Goal: Task Accomplishment & Management: Manage account settings

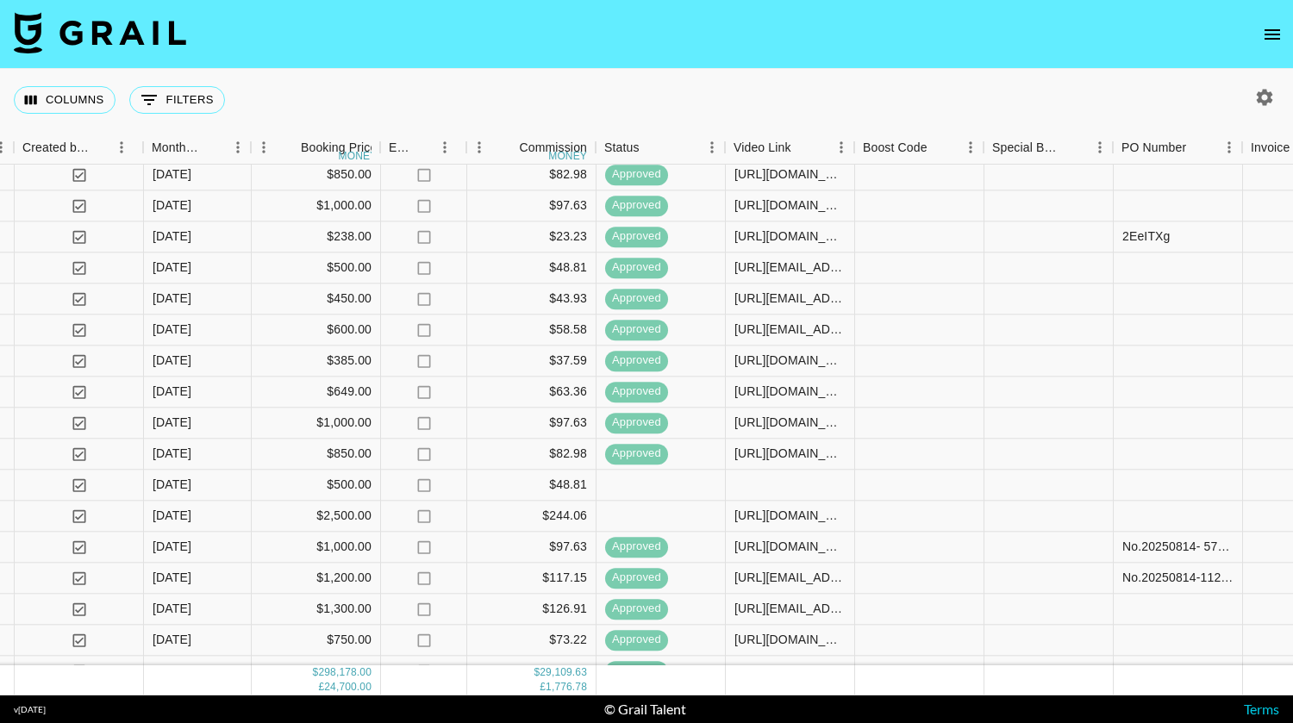
scroll to position [284, 970]
click at [800, 485] on div at bounding box center [788, 485] width 129 height 31
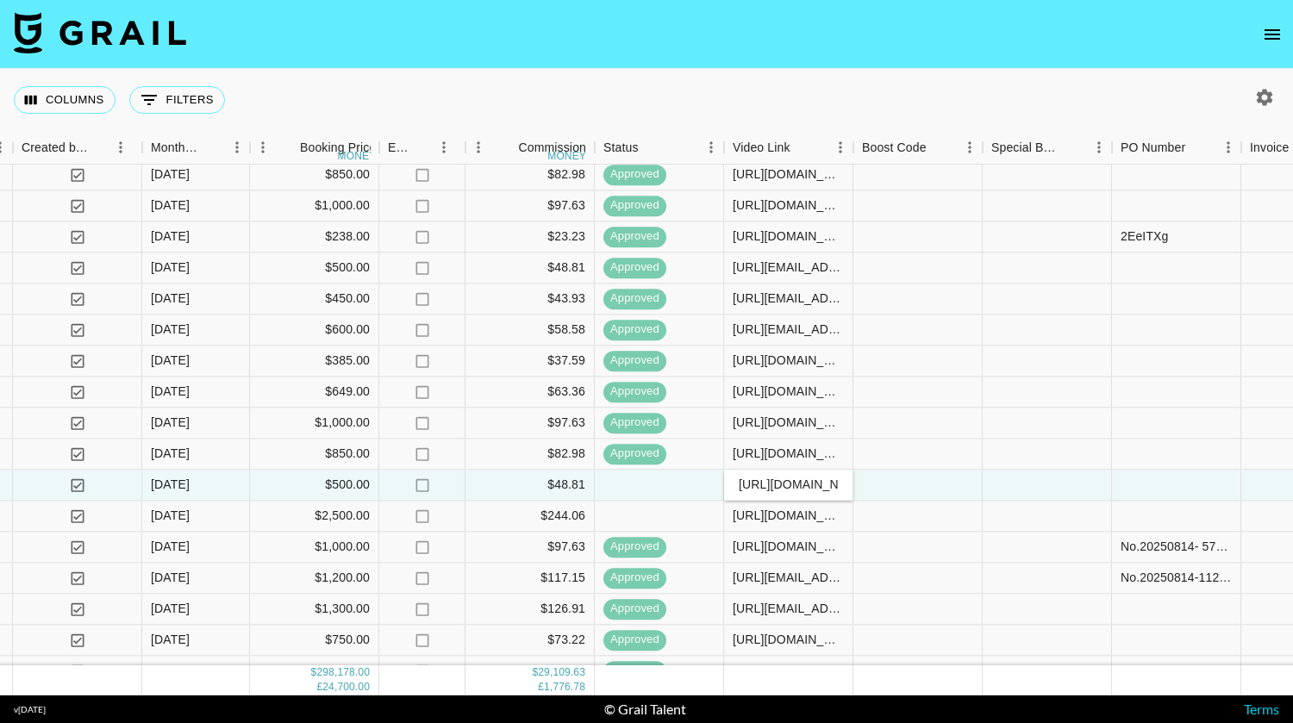
scroll to position [0, 428]
type input "https://www.tiktok.com/@sagethomass/video/7538471764918127927?_t=ZT-8ysIXK2gXb3…"
click at [925, 485] on div at bounding box center [917, 485] width 129 height 31
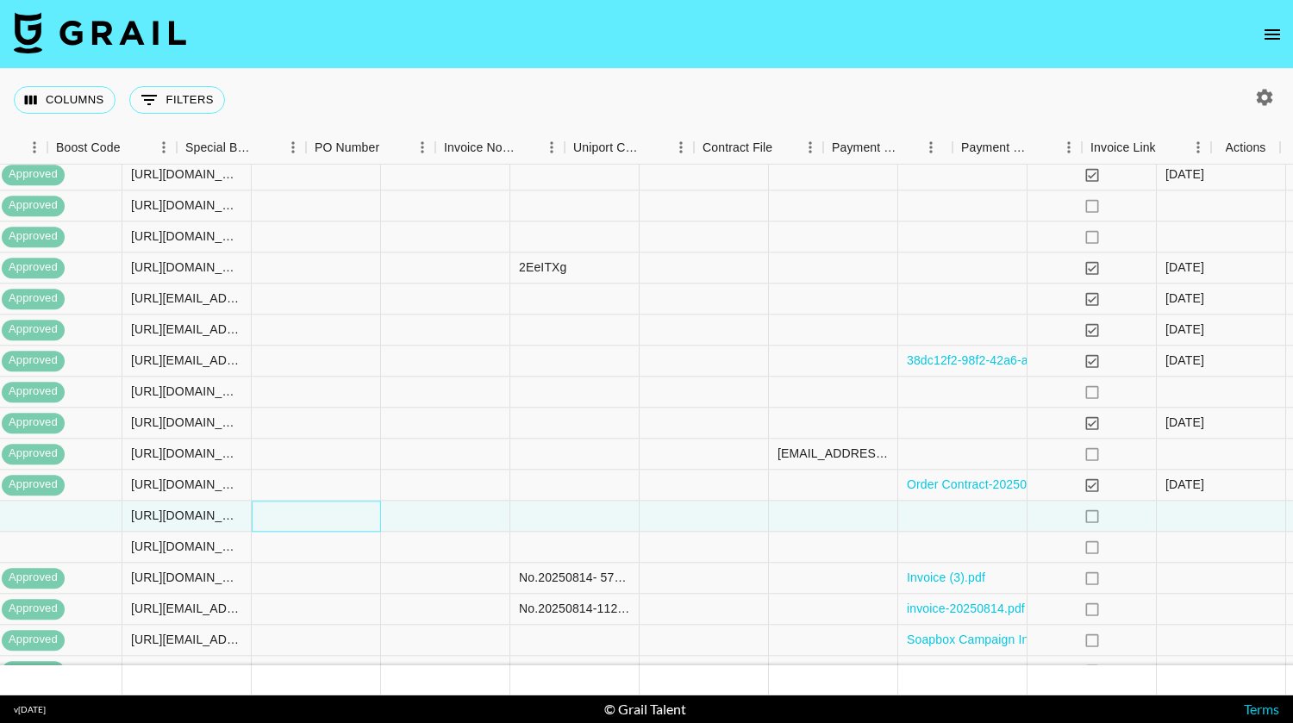
scroll to position [253, 1775]
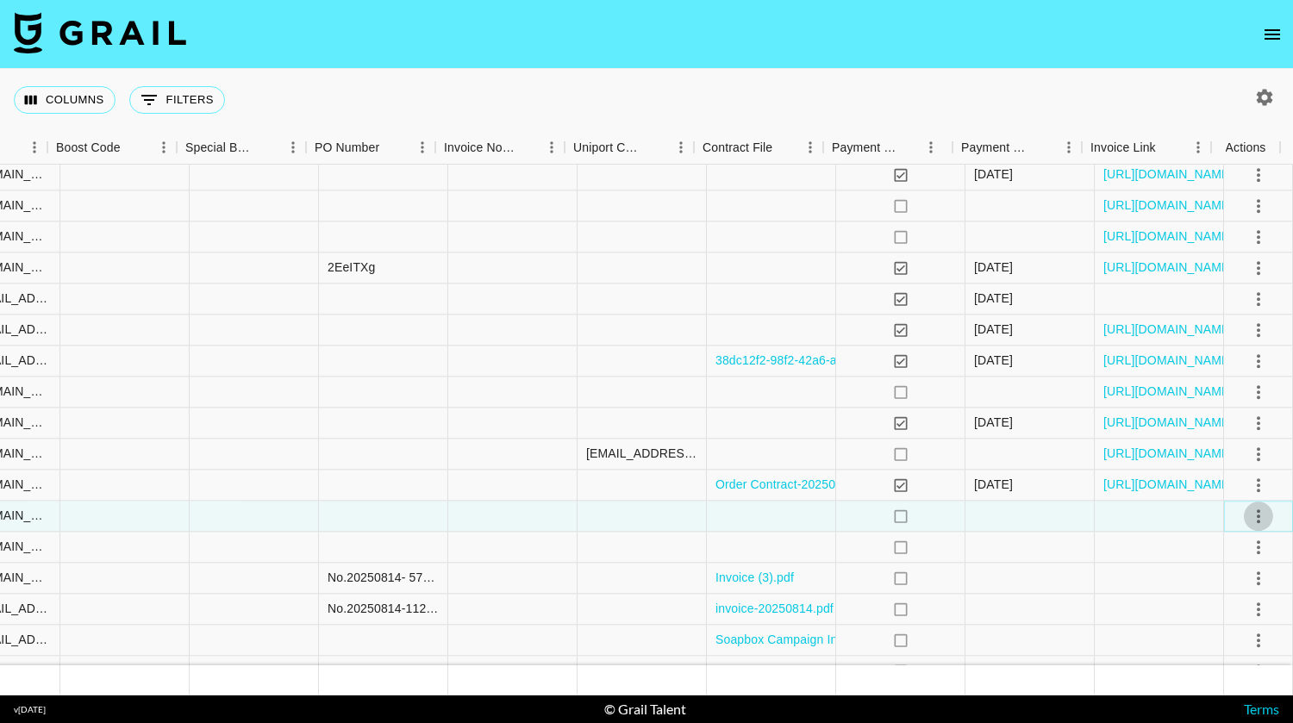
click at [1248, 519] on icon "select merge strategy" at bounding box center [1258, 516] width 21 height 21
click at [1243, 674] on div "Approve" at bounding box center [1221, 677] width 53 height 21
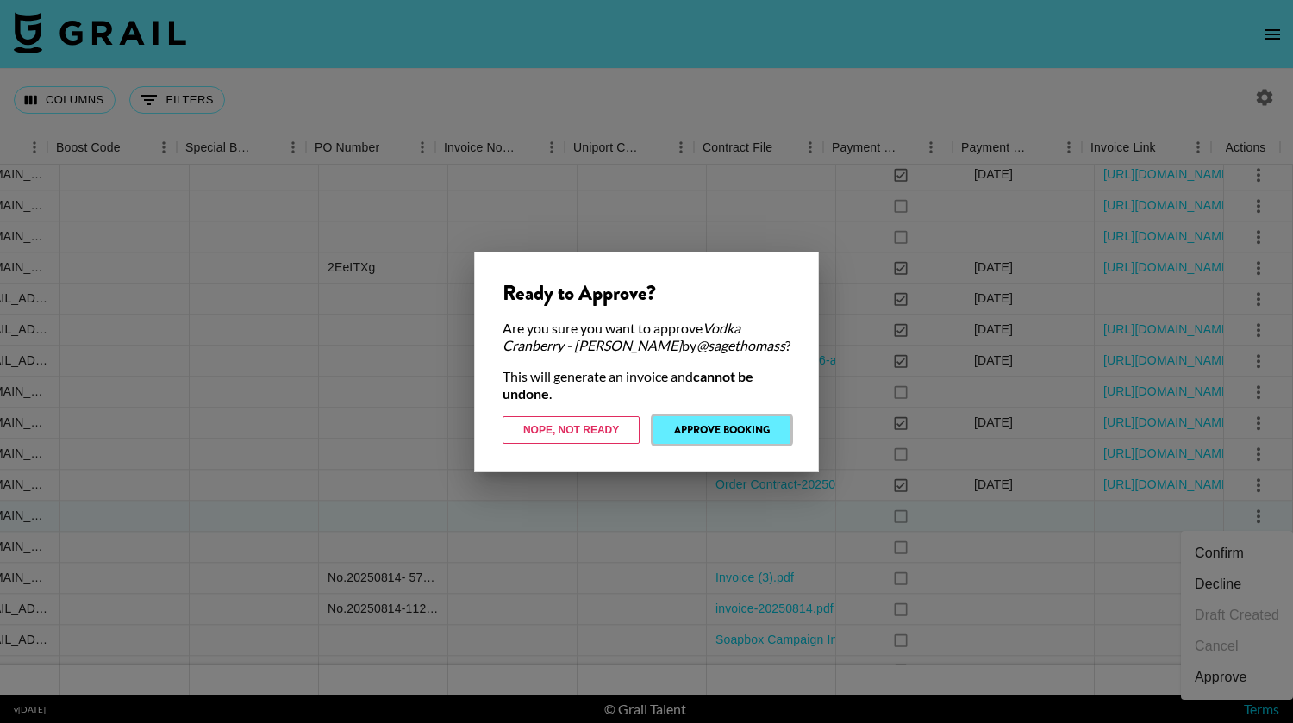
click at [775, 428] on button "Approve Booking" at bounding box center [721, 430] width 137 height 28
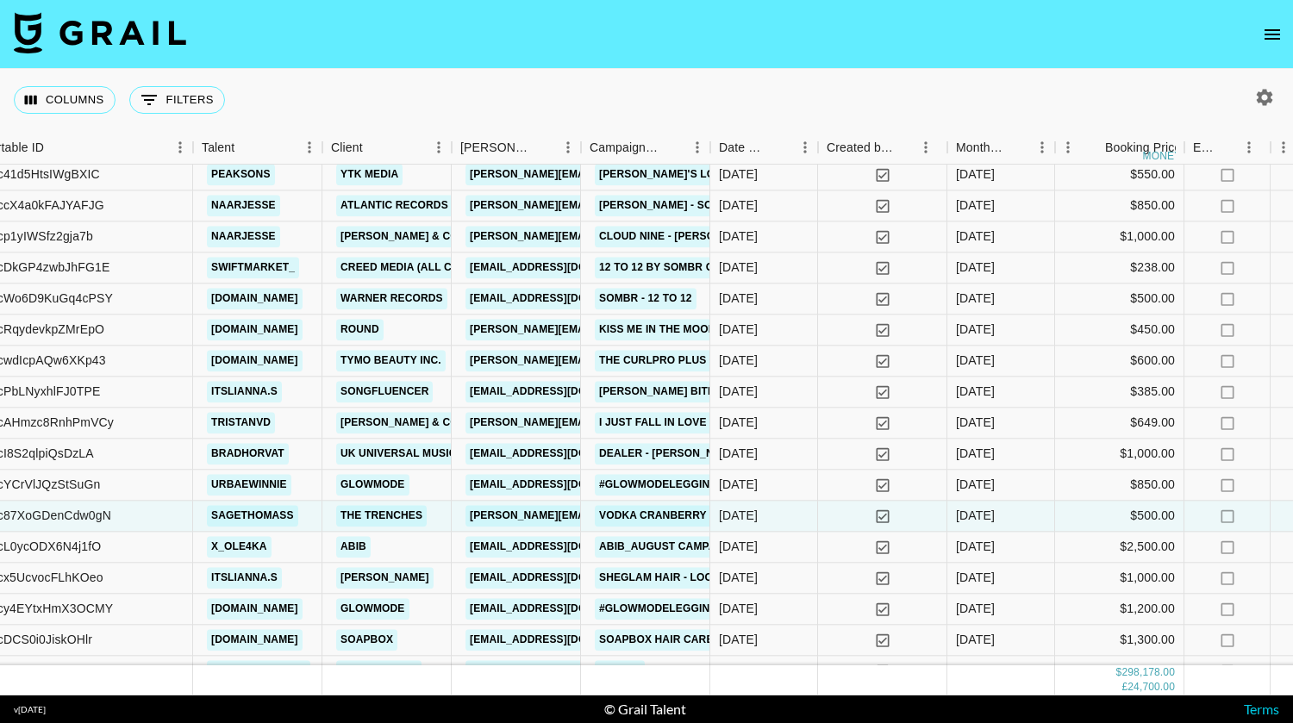
scroll to position [253, 53]
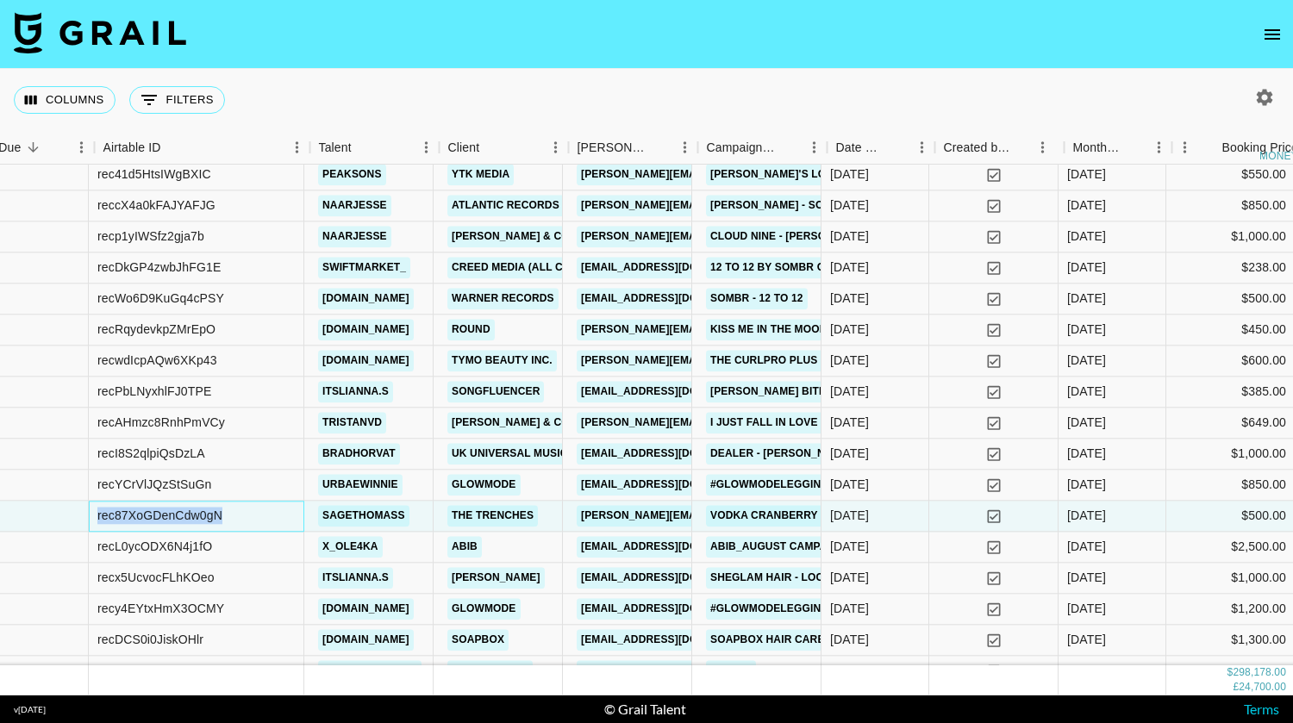
drag, startPoint x: 240, startPoint y: 519, endPoint x: 0, endPoint y: 515, distance: 239.6
click at [0, 515] on div "rec87XoGDenCdw0gN sagethomass The Trenches ella@the-trenches.com Vodka Cranberr…" at bounding box center [923, 516] width 1952 height 31
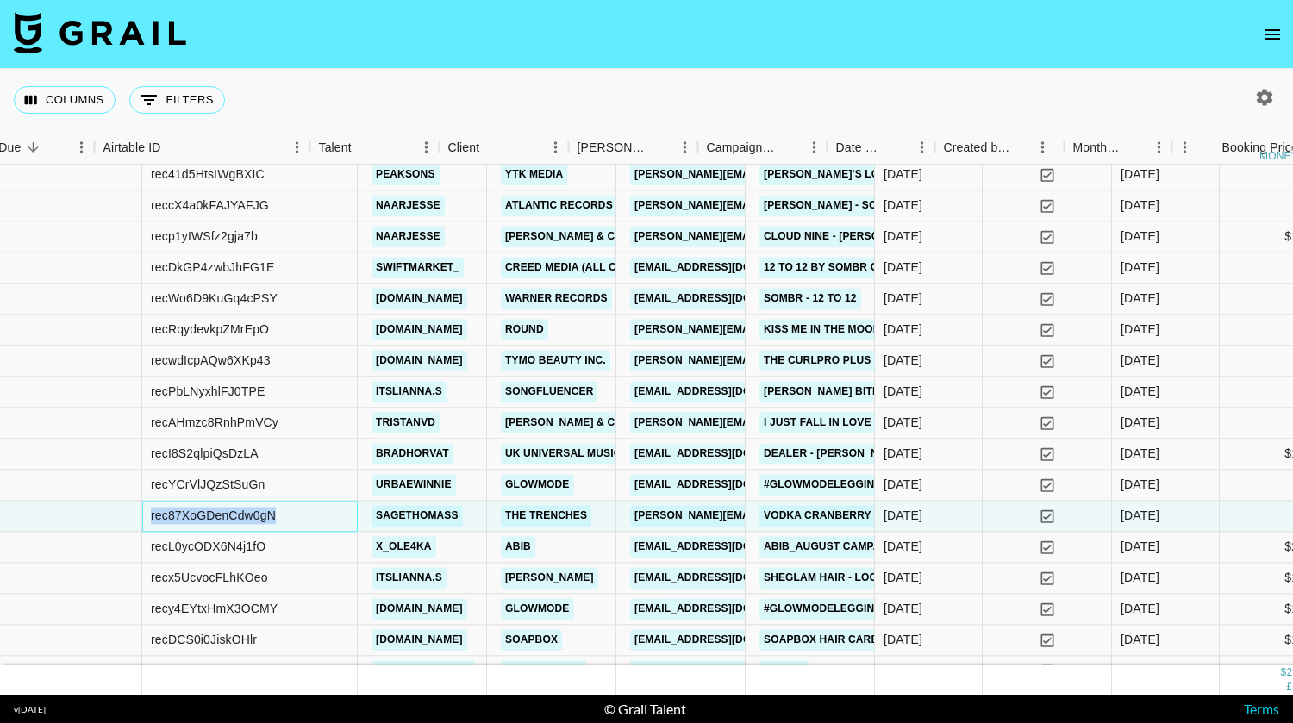
copy div "rec87XoGDenCdw0gN"
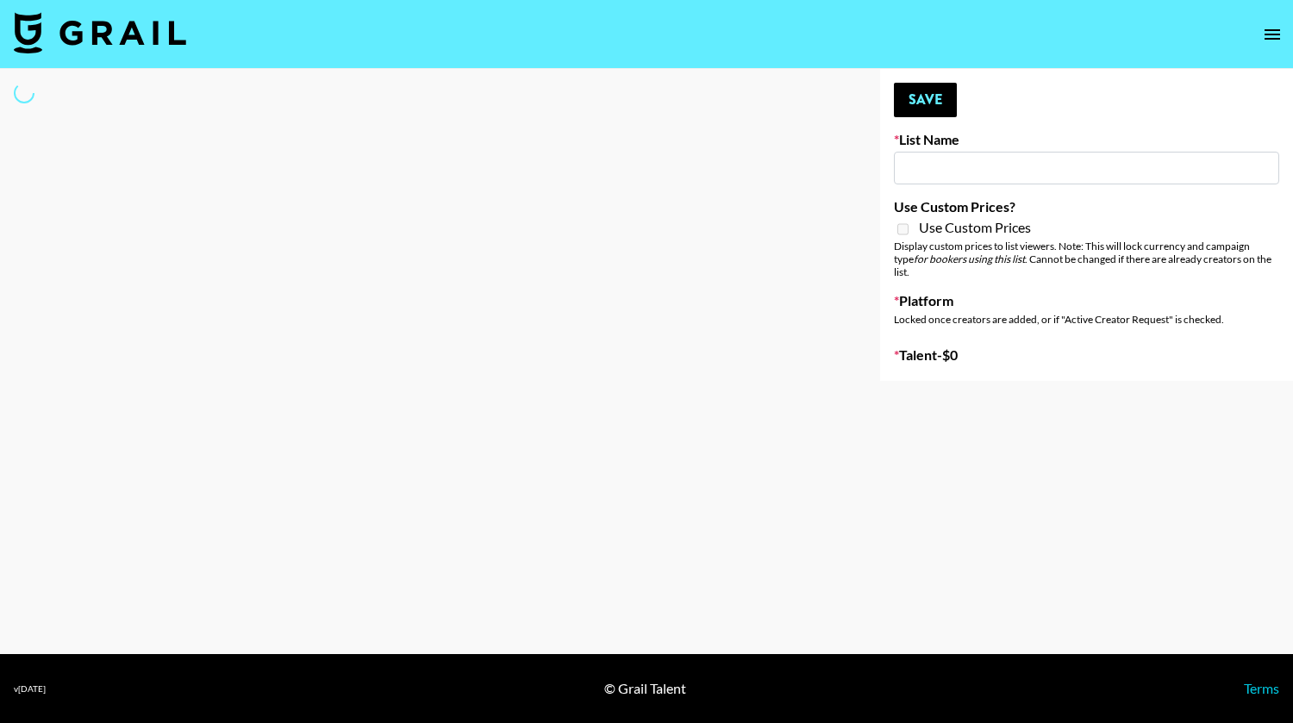
type input "Deebaby Song Promo"
select select "Song"
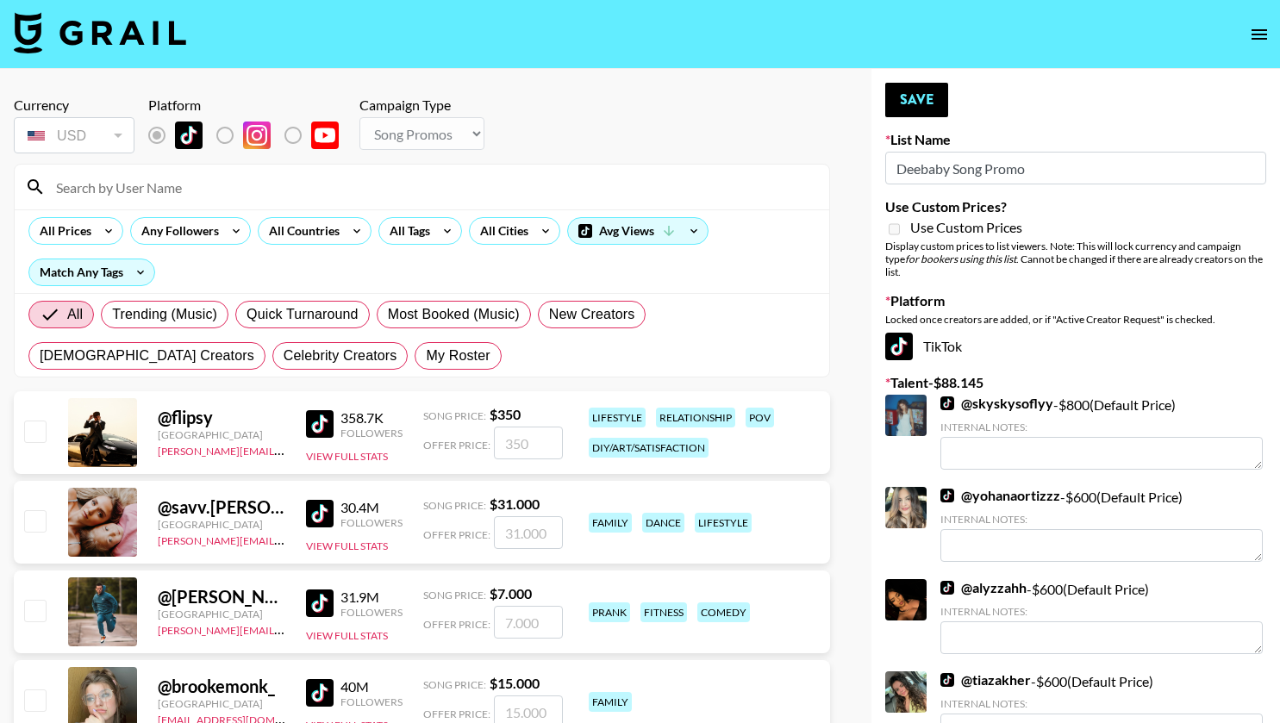
click at [730, 185] on input at bounding box center [432, 187] width 773 height 28
type input "sagethomass"
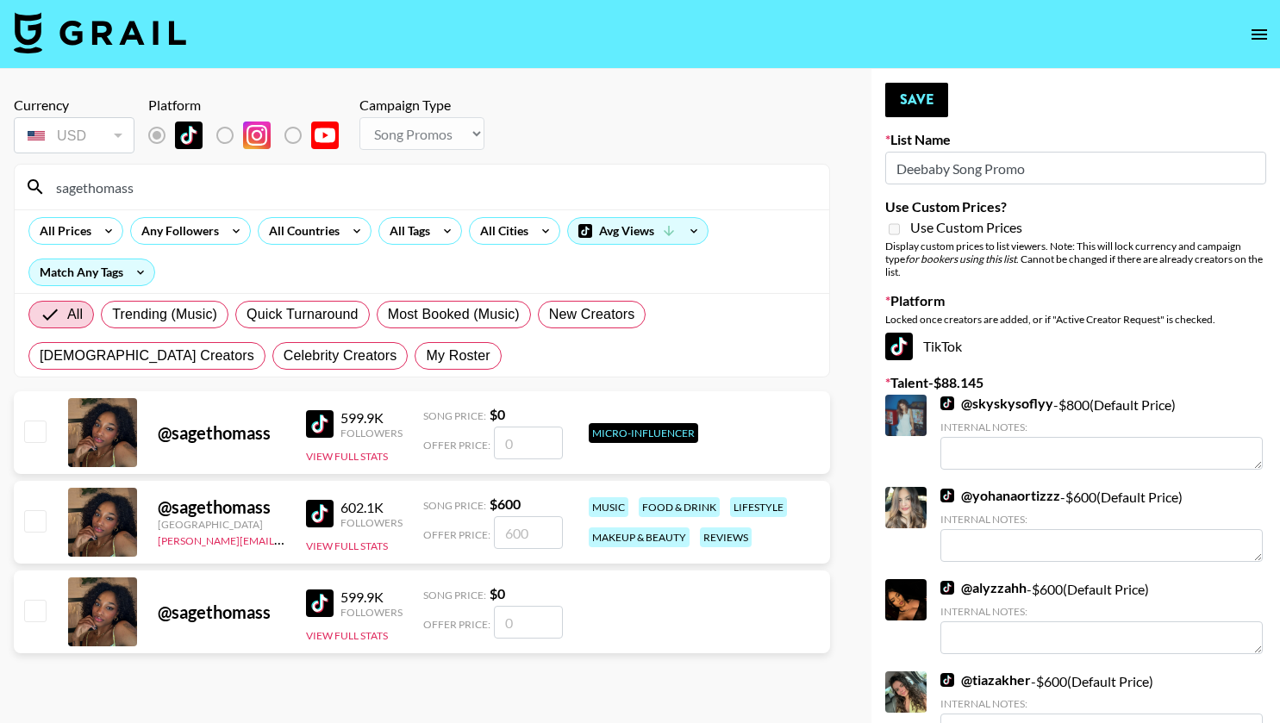
click at [41, 523] on input "checkbox" at bounding box center [34, 520] width 21 height 21
checkbox input "true"
type input "600"
drag, startPoint x: 150, startPoint y: 185, endPoint x: 5, endPoint y: 180, distance: 144.9
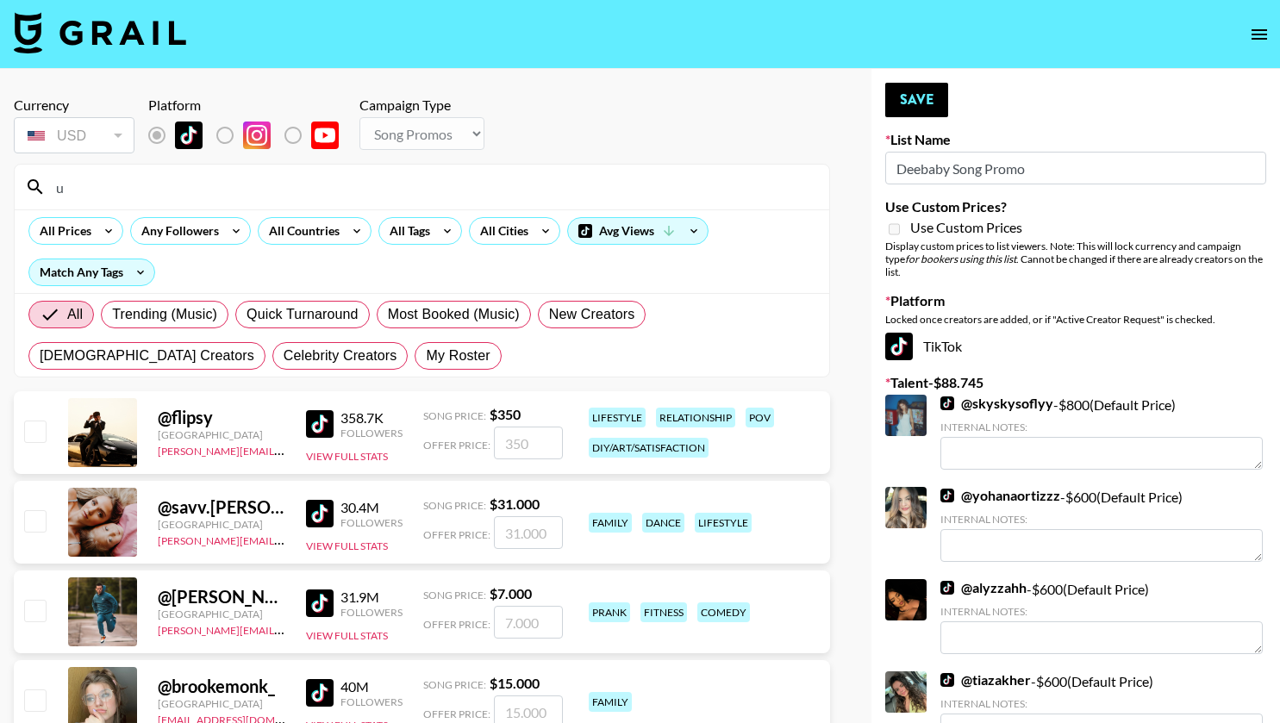
type input "u"
type input "ú"
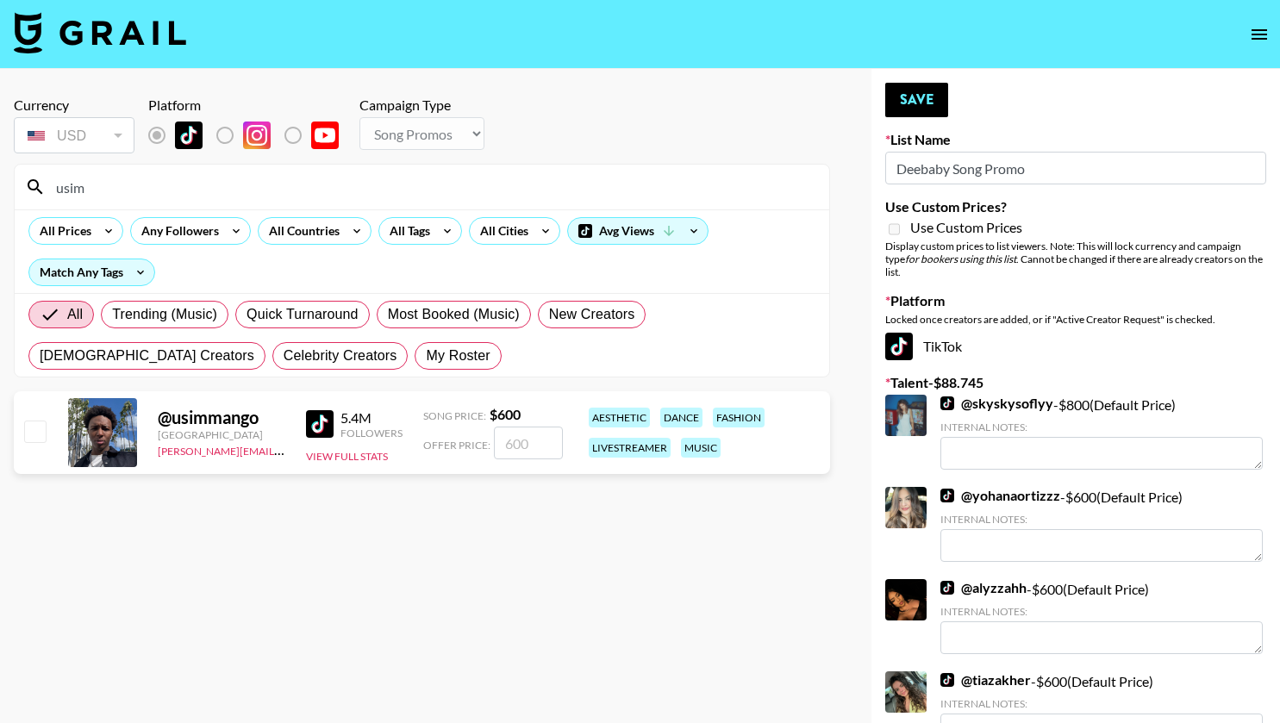
type input "usim"
click at [38, 437] on input "checkbox" at bounding box center [34, 431] width 21 height 21
checkbox input "true"
type input "600"
drag, startPoint x: 123, startPoint y: 182, endPoint x: 3, endPoint y: 184, distance: 119.8
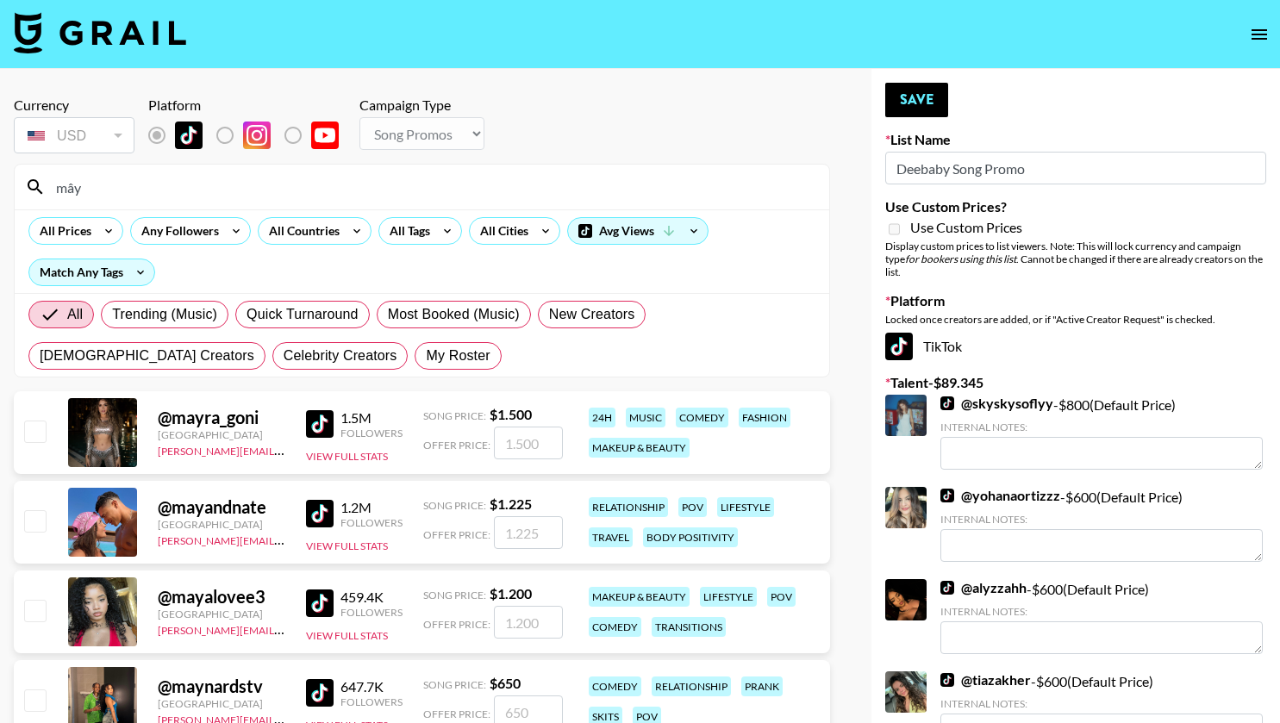
click at [99, 186] on input "mây" at bounding box center [432, 187] width 773 height 28
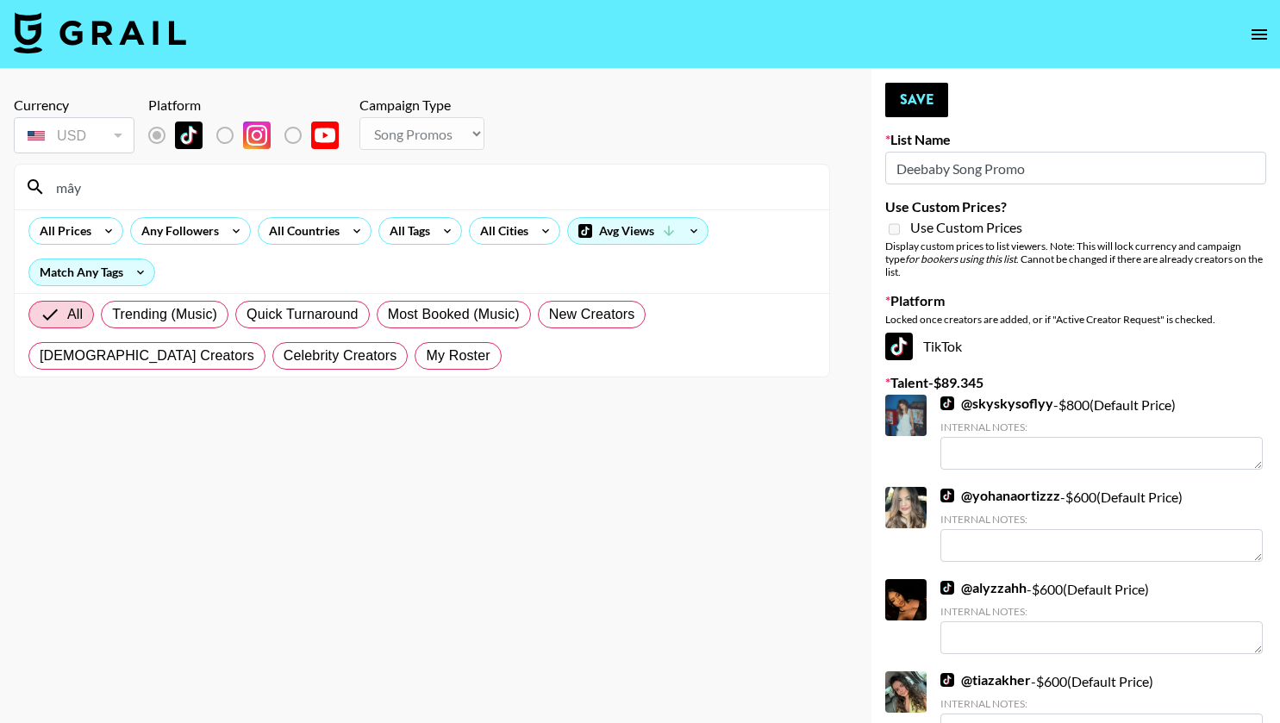
type input "mayan"
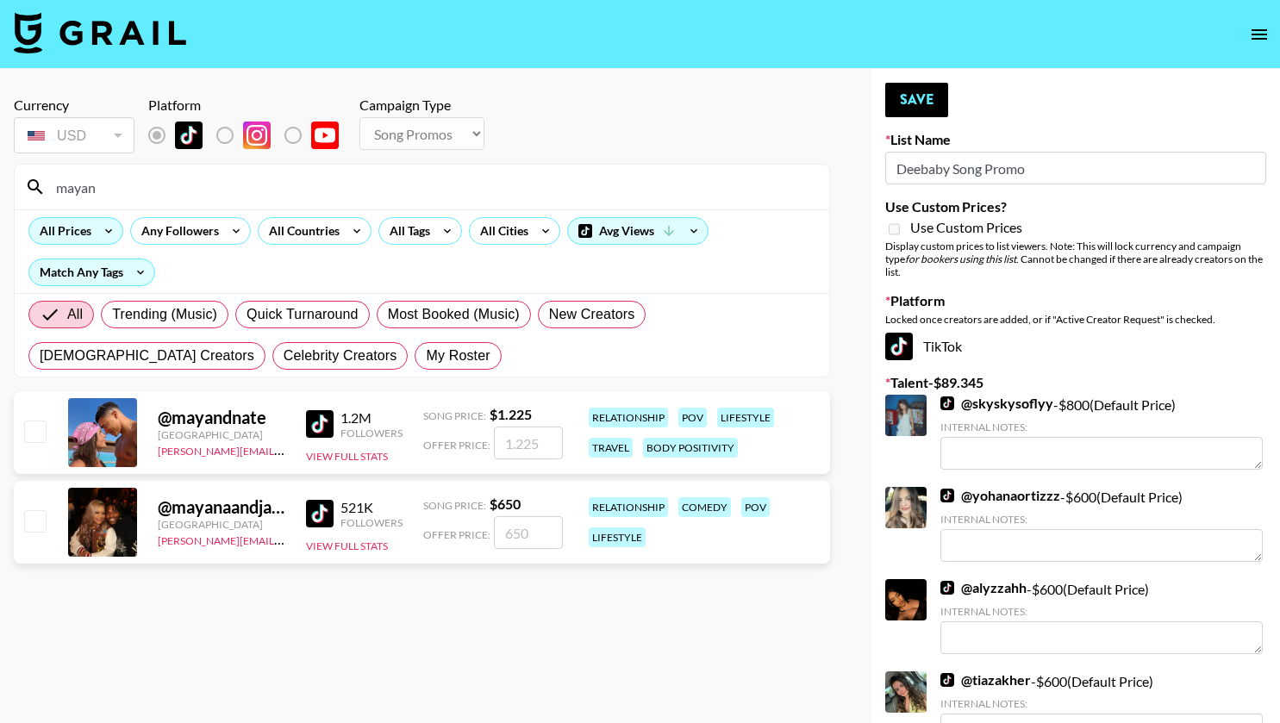
scroll to position [18, 0]
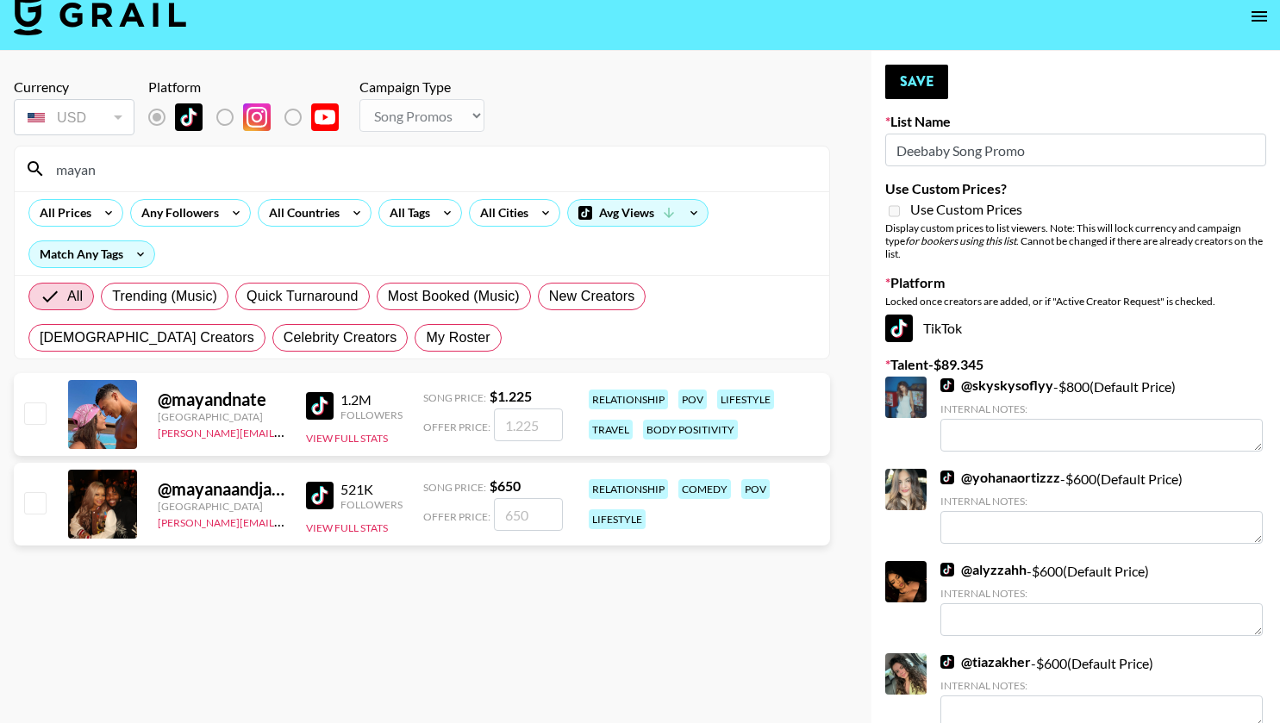
click at [37, 502] on input "checkbox" at bounding box center [34, 502] width 21 height 21
checkbox input "true"
type input "650"
drag, startPoint x: 116, startPoint y: 173, endPoint x: 16, endPoint y: 176, distance: 100.0
click at [16, 176] on div "mayan" at bounding box center [422, 169] width 814 height 45
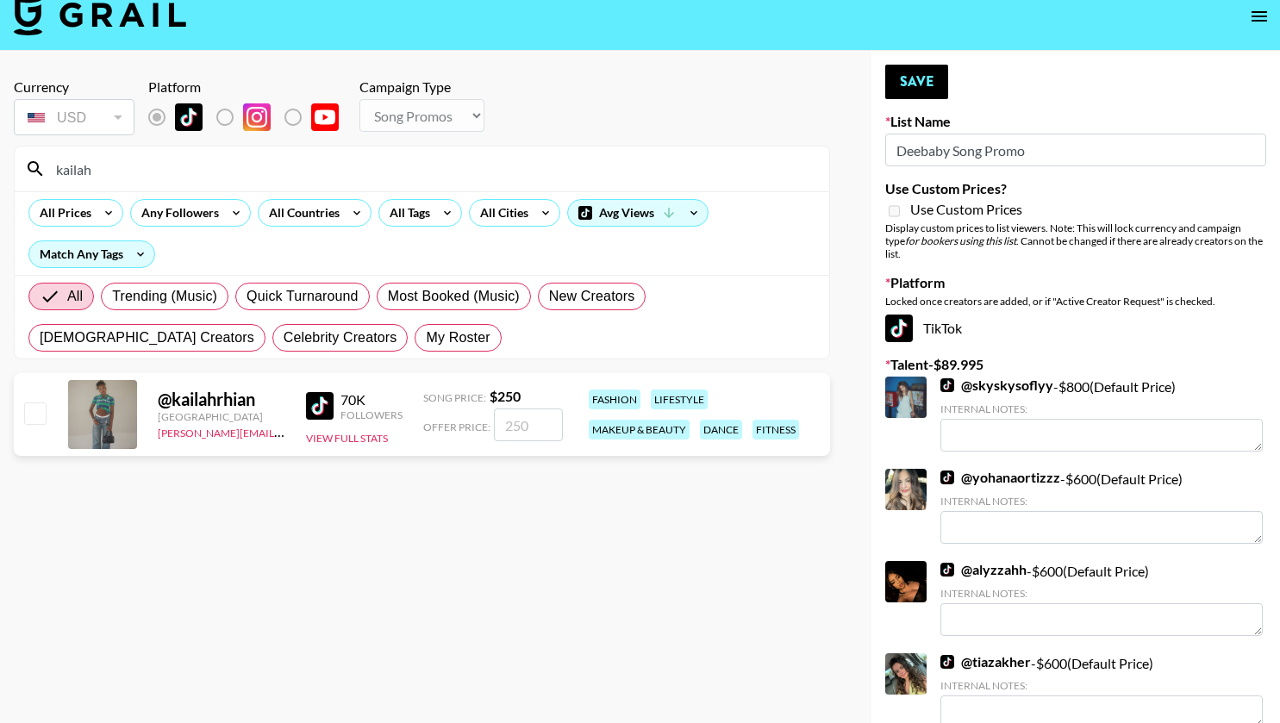
type input "kailah"
click at [34, 413] on input "checkbox" at bounding box center [34, 412] width 21 height 21
checkbox input "true"
type input "250"
drag, startPoint x: 141, startPoint y: 156, endPoint x: 0, endPoint y: 159, distance: 141.4
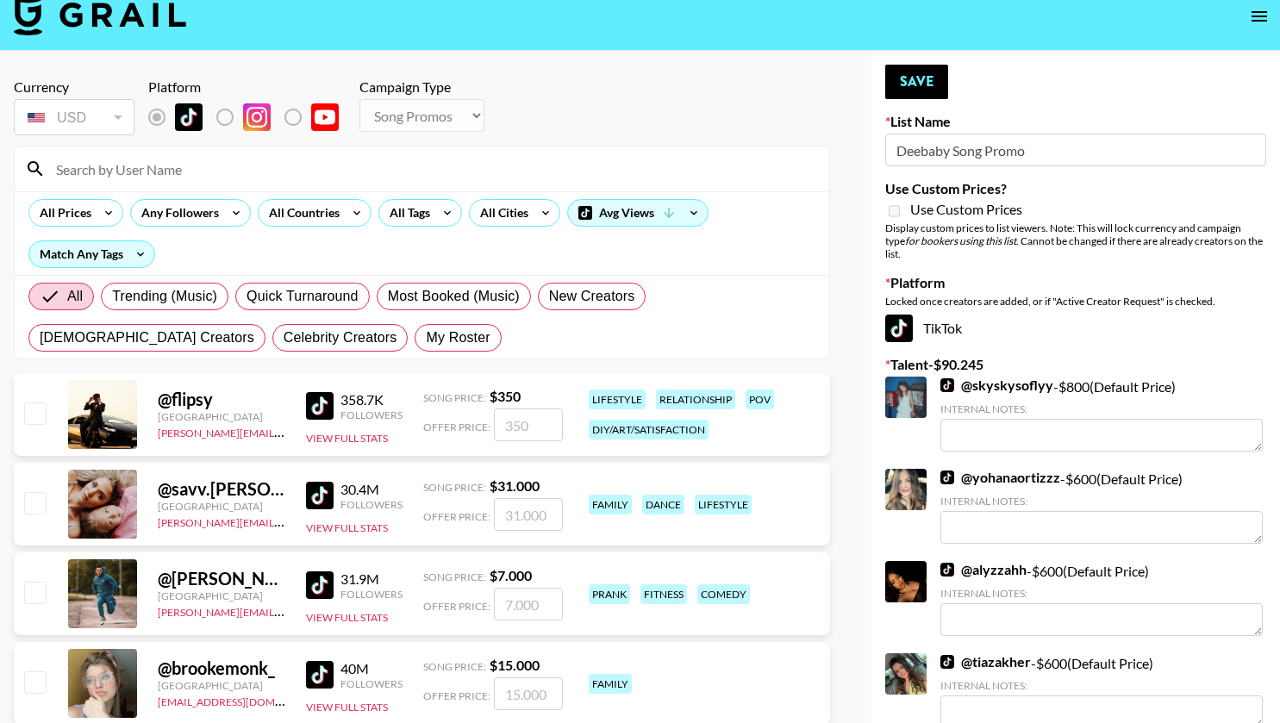
click at [84, 172] on input at bounding box center [432, 169] width 773 height 28
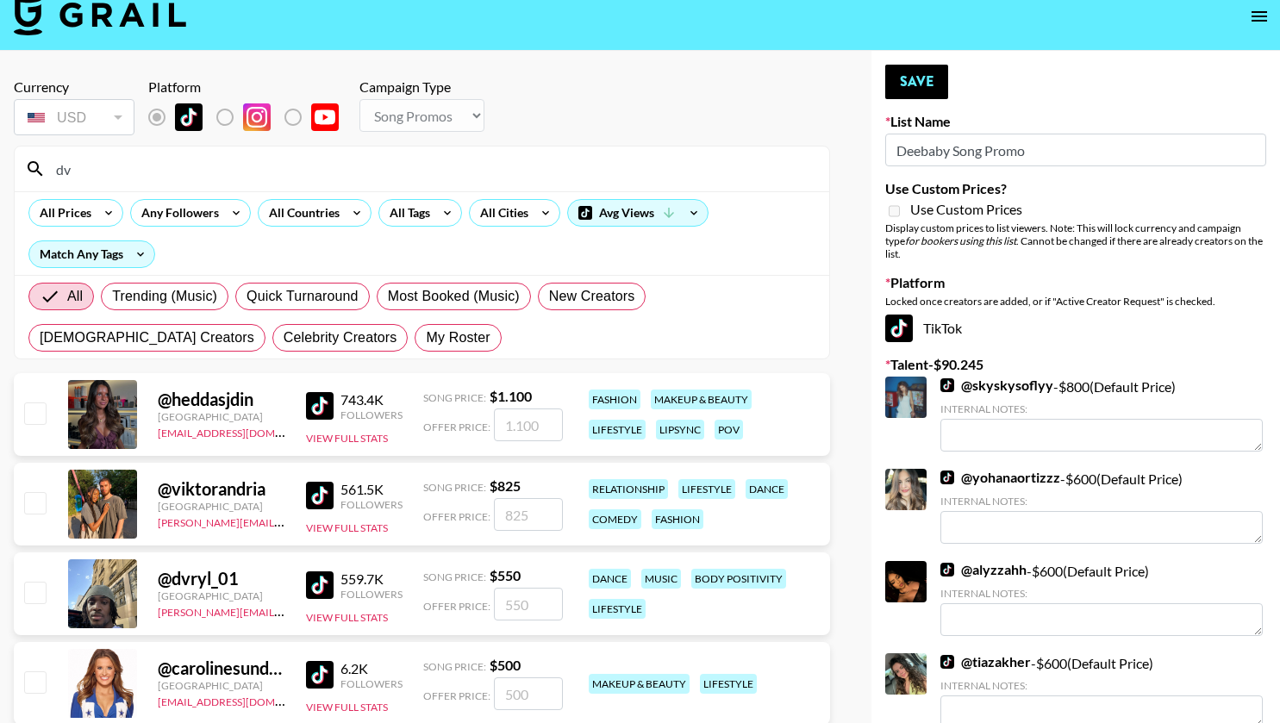
type input "dv"
click at [45, 587] on input "checkbox" at bounding box center [34, 592] width 21 height 21
checkbox input "true"
type input "550"
click at [925, 68] on button "Save" at bounding box center [916, 82] width 63 height 34
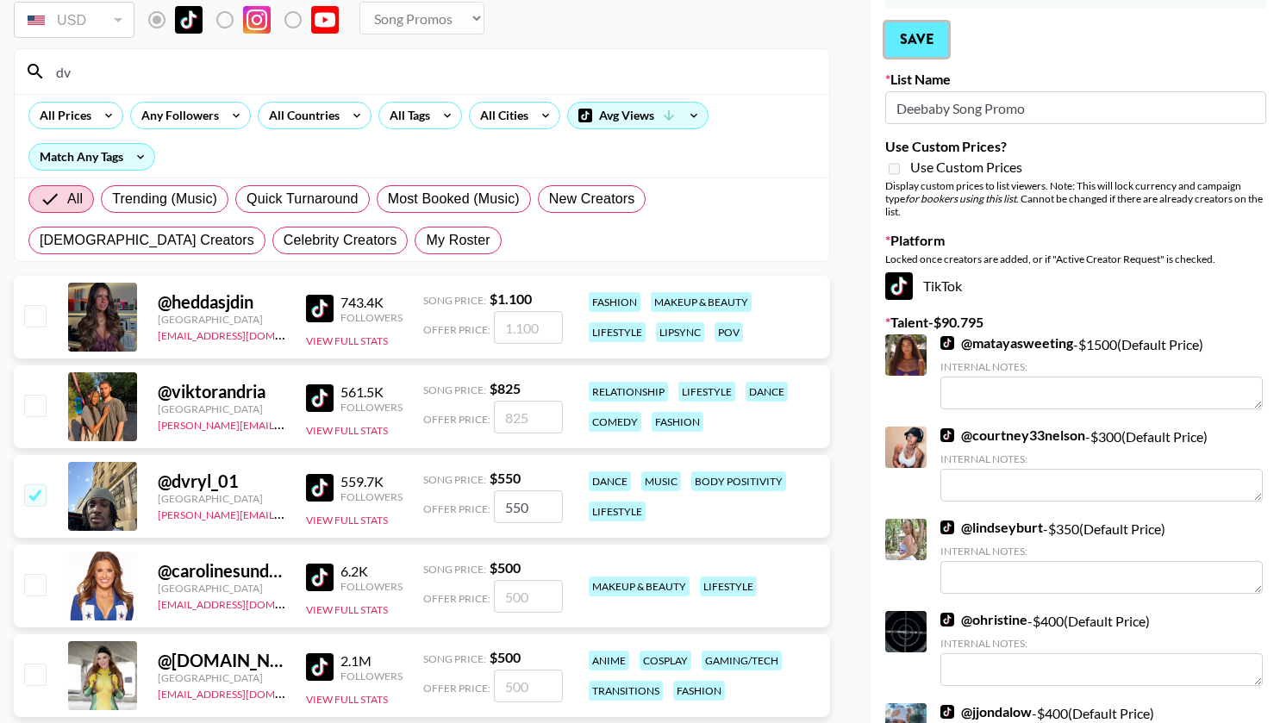
scroll to position [0, 0]
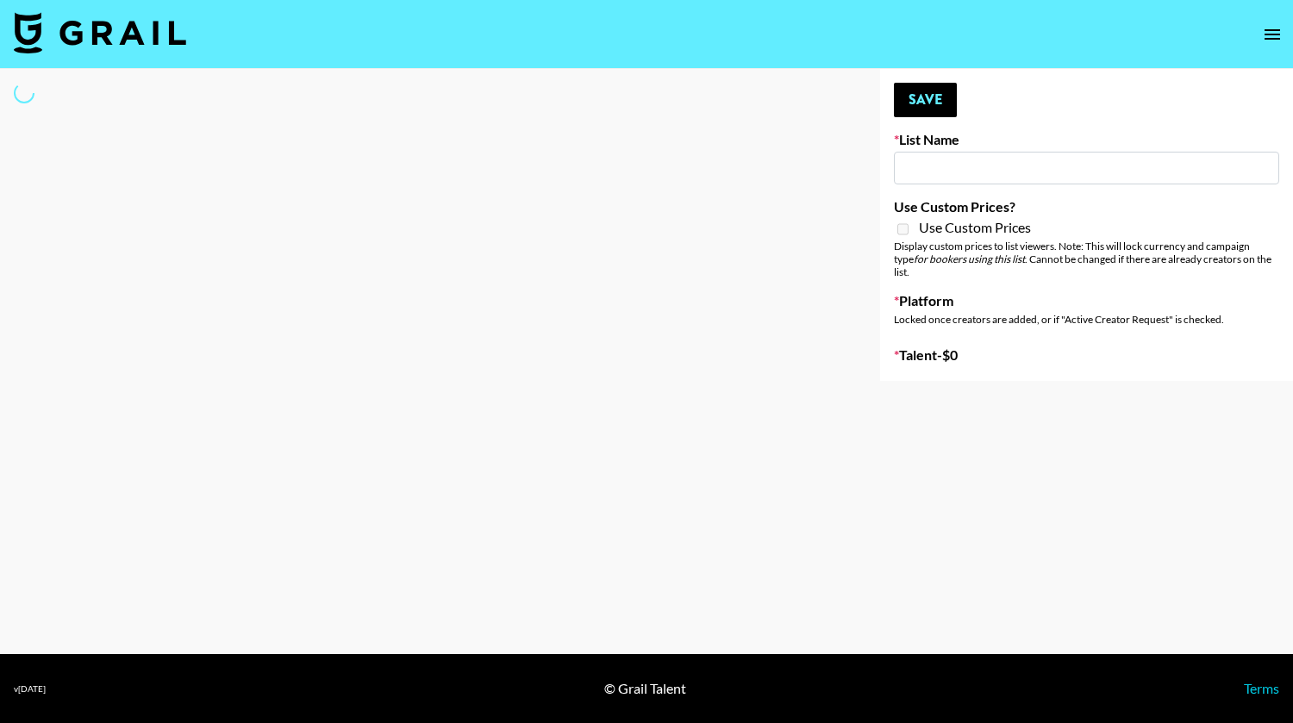
type input "IRL LA & NYC Activations - Diamond Cafe"
select select "Song"
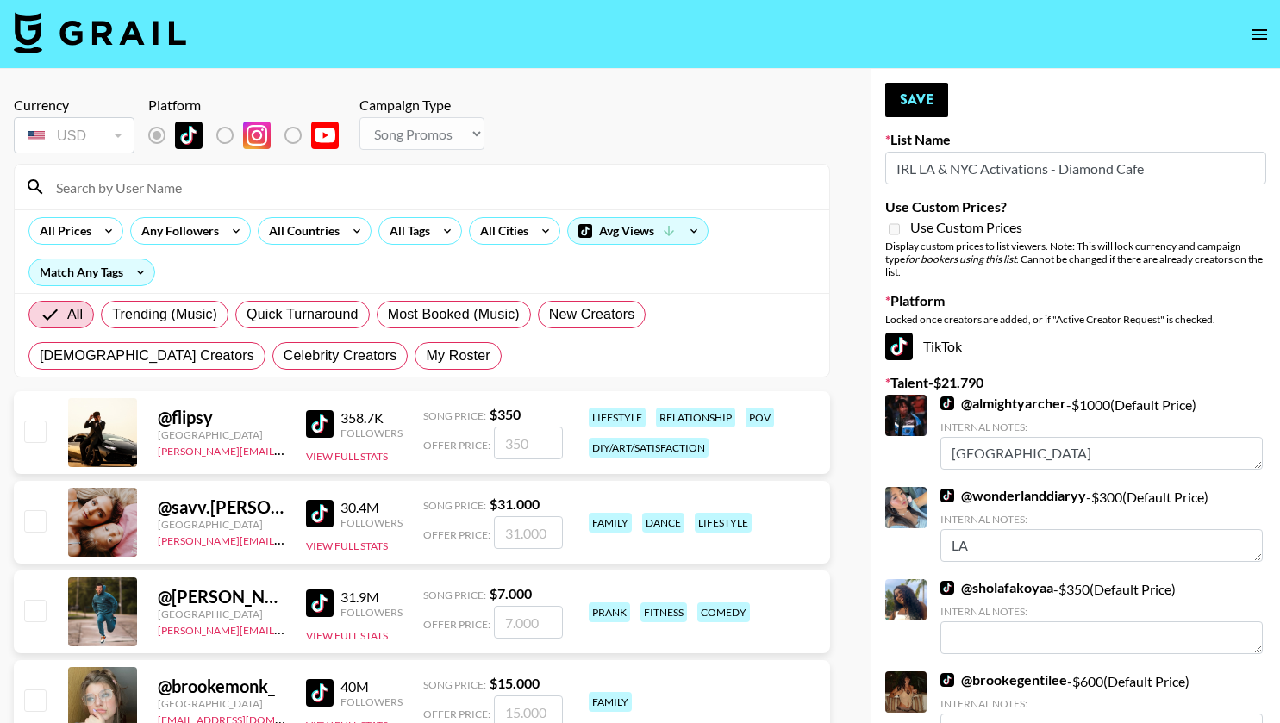
click at [311, 190] on input at bounding box center [432, 187] width 773 height 28
type input "sagethomass"
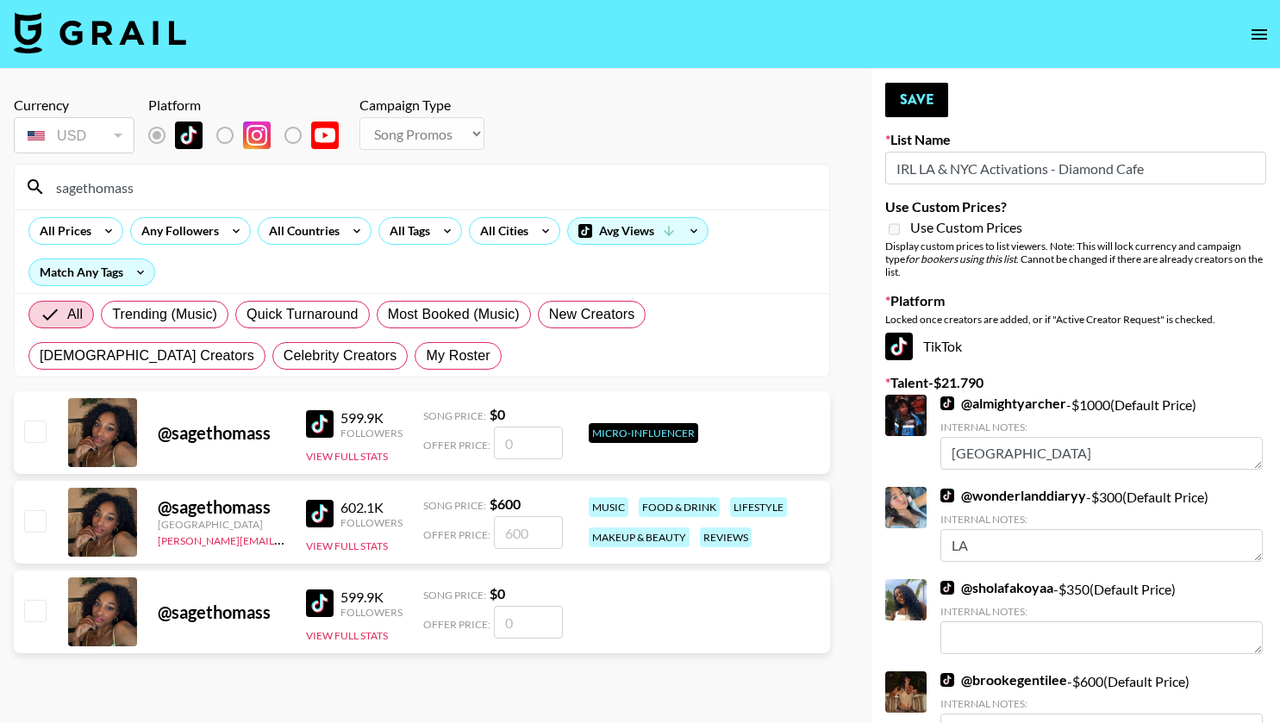
click at [28, 519] on input "checkbox" at bounding box center [34, 520] width 21 height 21
checkbox input "true"
type input "600"
drag, startPoint x: 363, startPoint y: 187, endPoint x: 0, endPoint y: 221, distance: 364.4
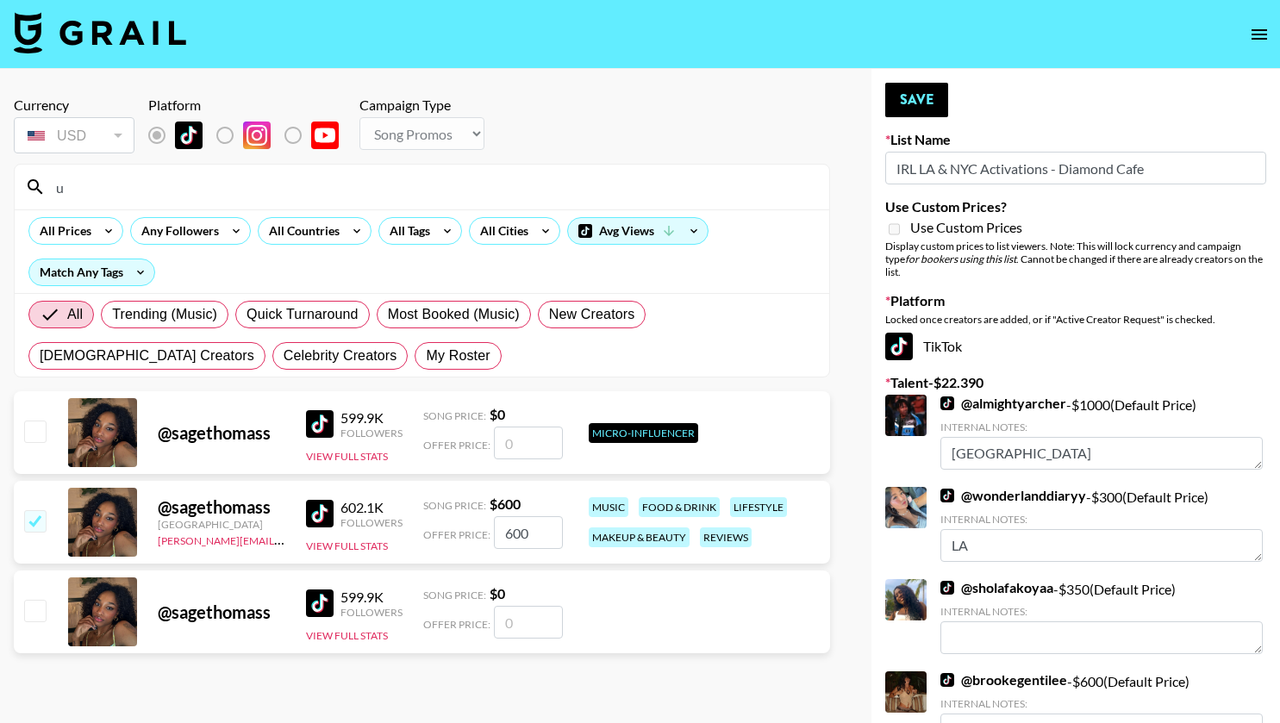
type input "u"
type input "ú"
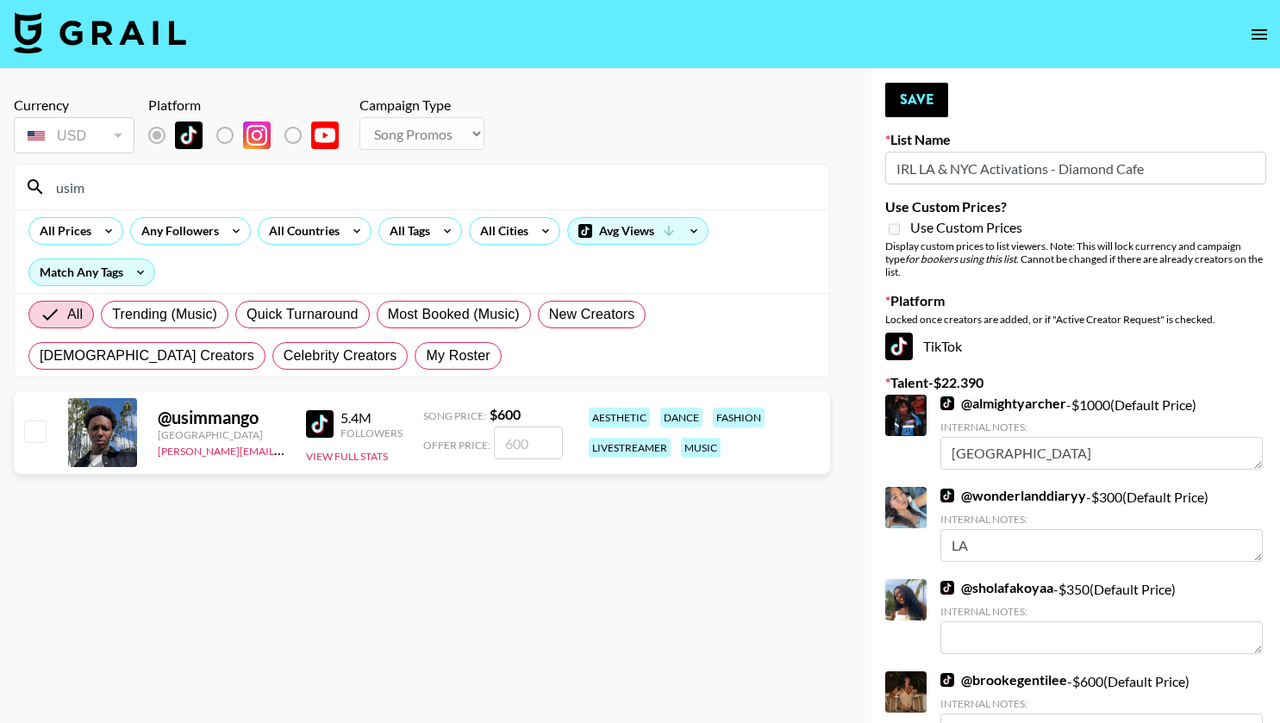
type input "usim"
click at [33, 437] on input "checkbox" at bounding box center [34, 431] width 21 height 21
checkbox input "true"
type input "600"
drag, startPoint x: 249, startPoint y: 190, endPoint x: 37, endPoint y: 184, distance: 212.1
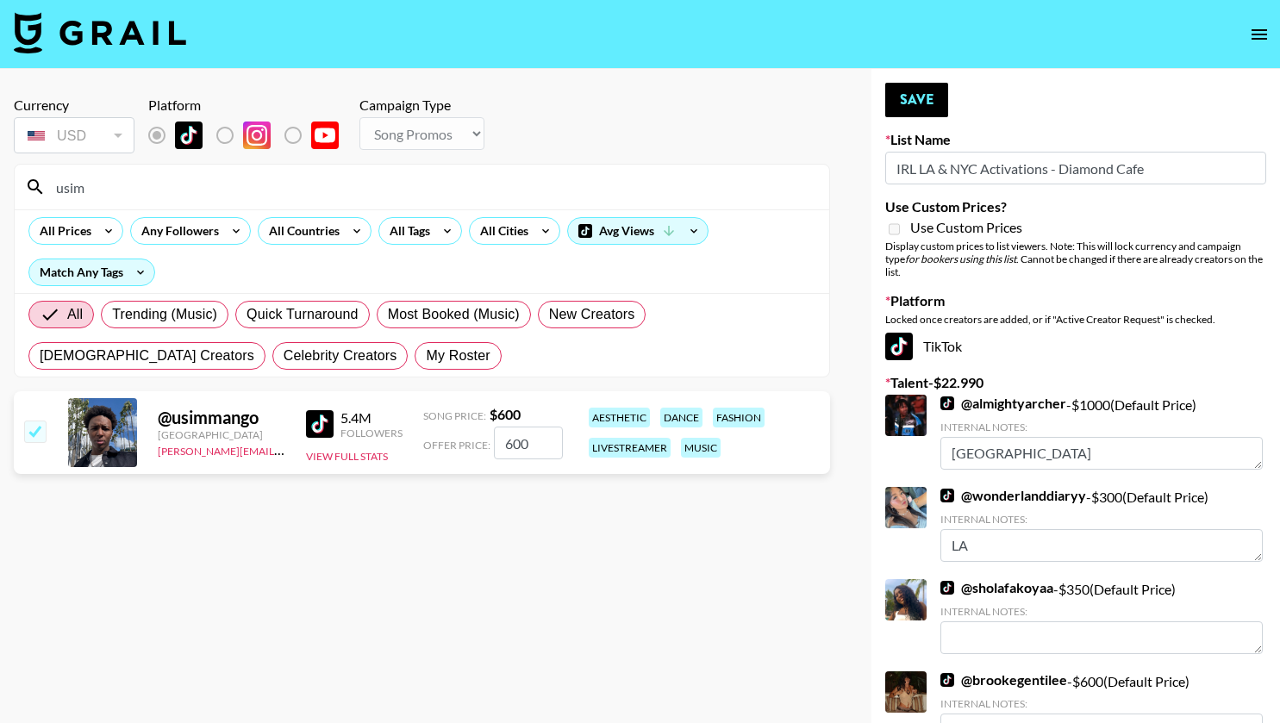
click at [37, 184] on div "usim" at bounding box center [422, 187] width 814 height 45
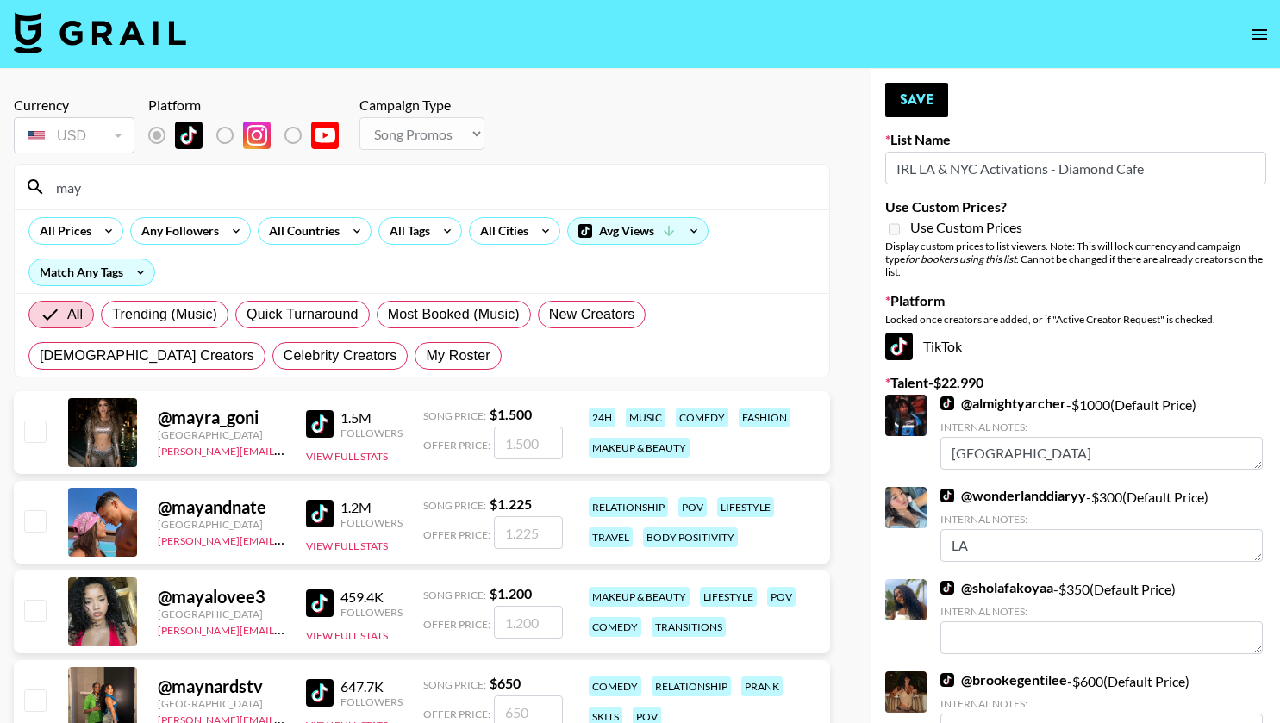
type input "mayan"
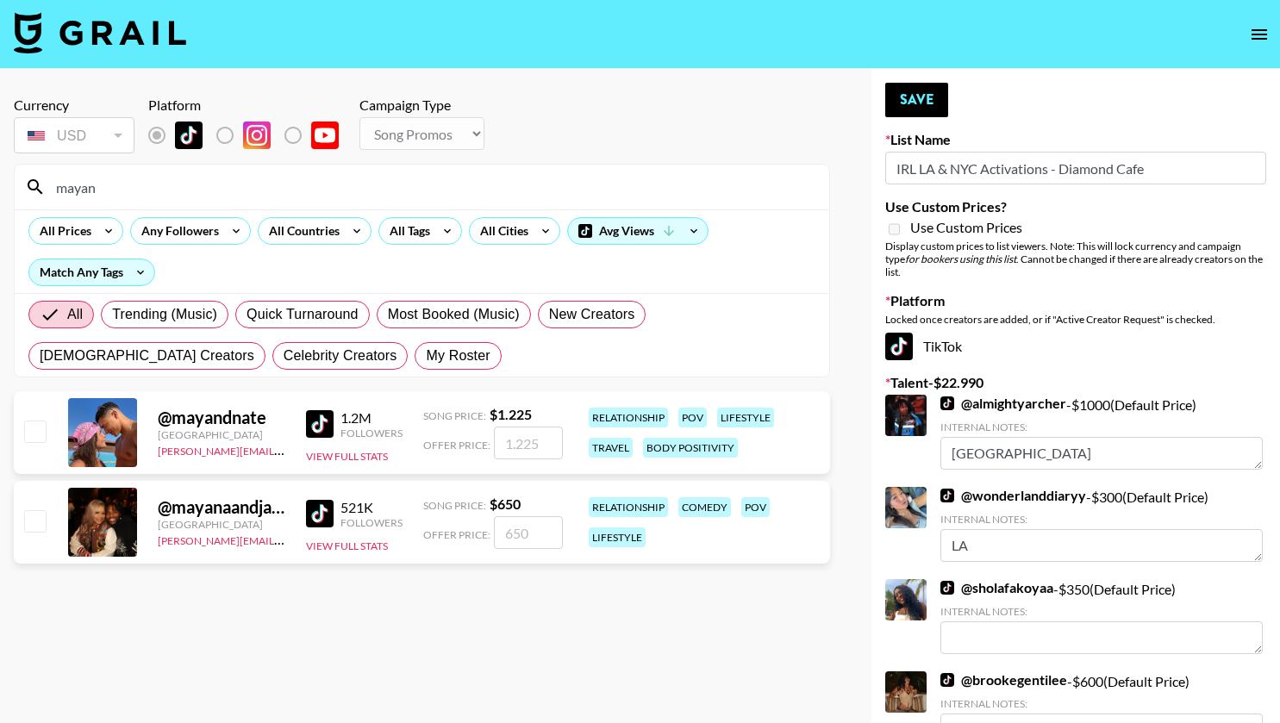
click at [38, 518] on input "checkbox" at bounding box center [34, 520] width 21 height 21
checkbox input "true"
type input "650"
drag, startPoint x: 205, startPoint y: 189, endPoint x: 34, endPoint y: 185, distance: 170.7
click at [34, 185] on div "mayan" at bounding box center [422, 187] width 814 height 45
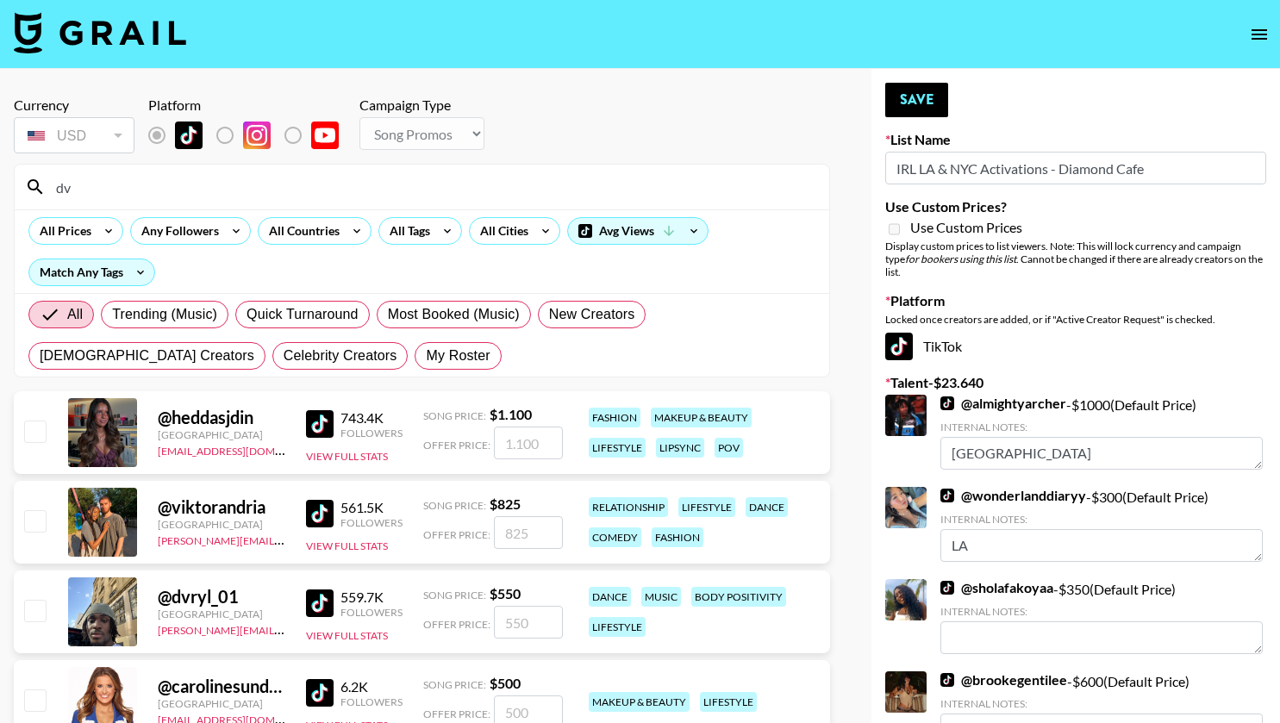
type input "dv"
click at [34, 627] on div "@ dvryl_01 France phuong.linh.nhu@grail-talent.com 559.7K Followers View Full S…" at bounding box center [422, 612] width 816 height 83
click at [26, 608] on input "checkbox" at bounding box center [34, 610] width 21 height 21
checkbox input "true"
click at [555, 624] on input "550" at bounding box center [528, 622] width 69 height 33
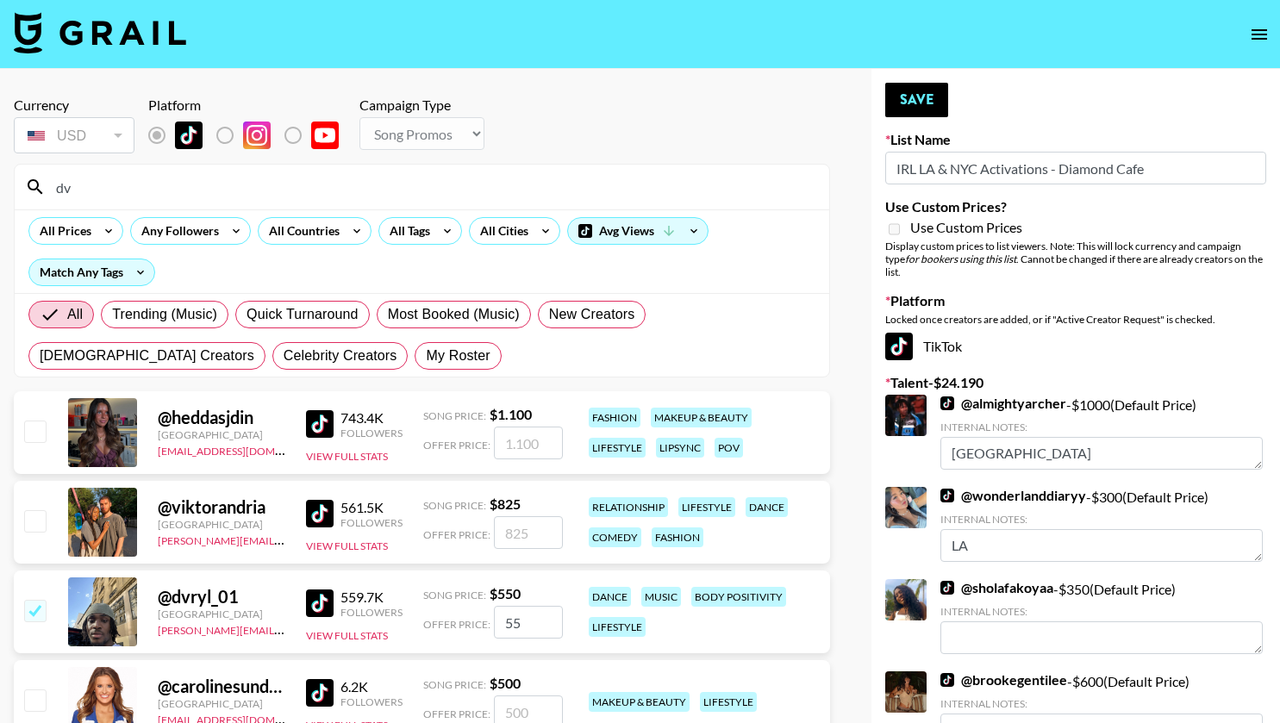
type input "5"
checkbox input "false"
type input "5"
checkbox input "true"
type input "500"
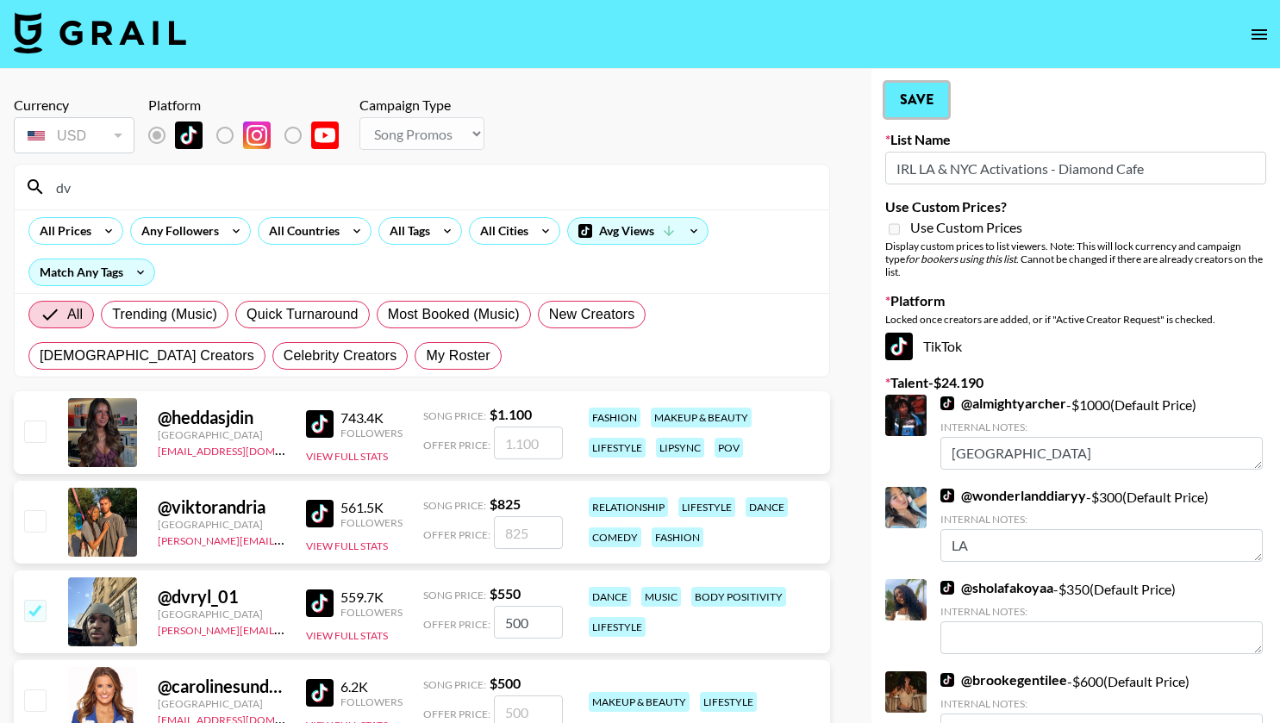
click at [916, 84] on button "Save" at bounding box center [916, 100] width 63 height 34
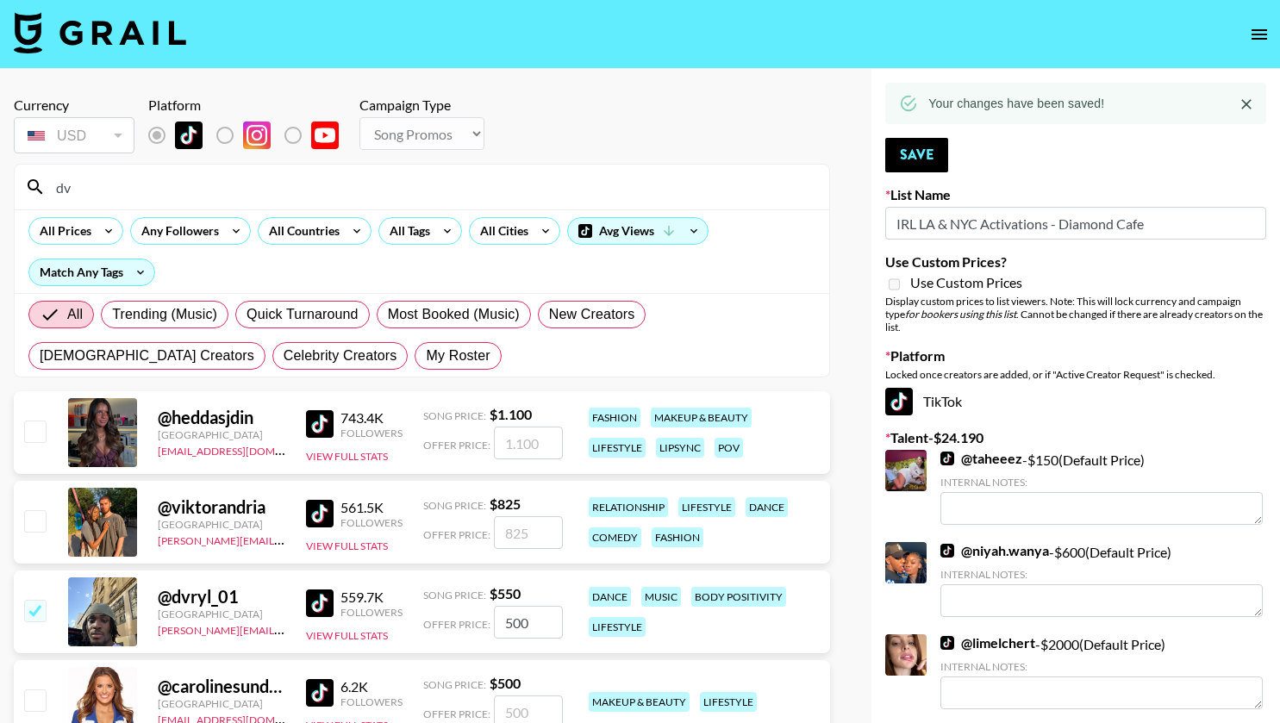
drag, startPoint x: 501, startPoint y: 185, endPoint x: 0, endPoint y: 195, distance: 500.8
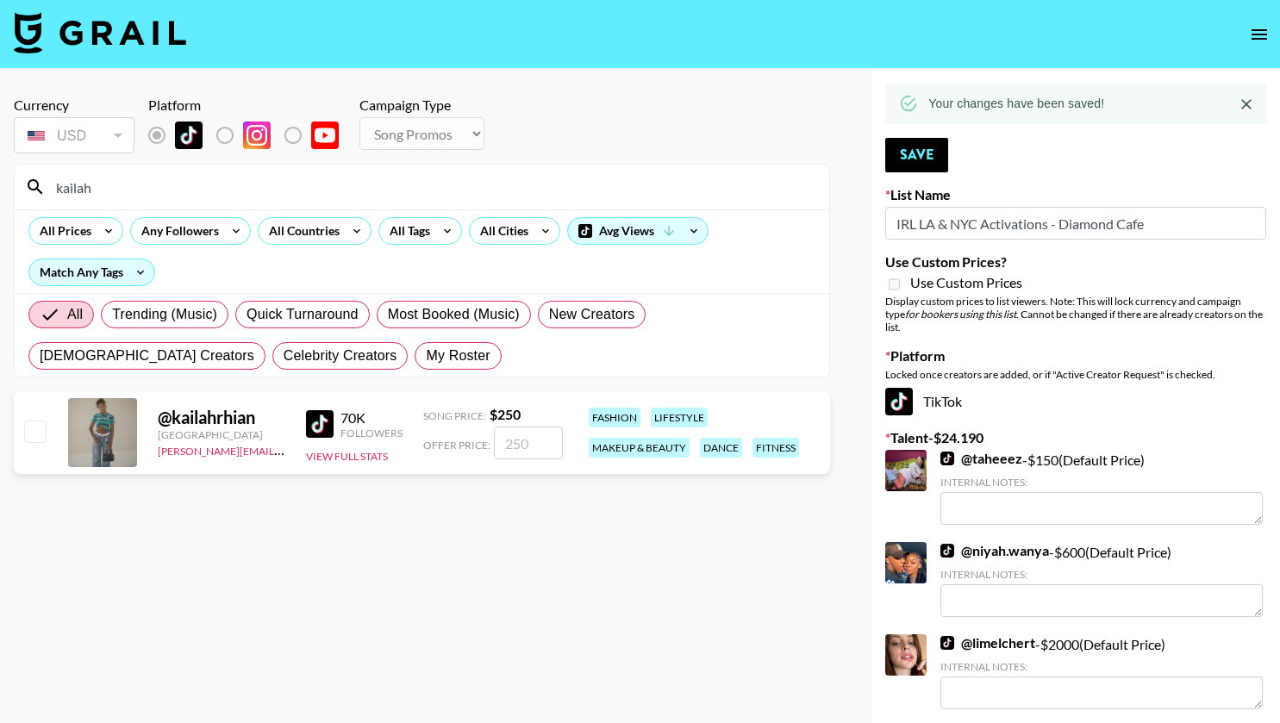
type input "kailah"
click at [35, 435] on input "checkbox" at bounding box center [34, 431] width 21 height 21
checkbox input "true"
type input "250"
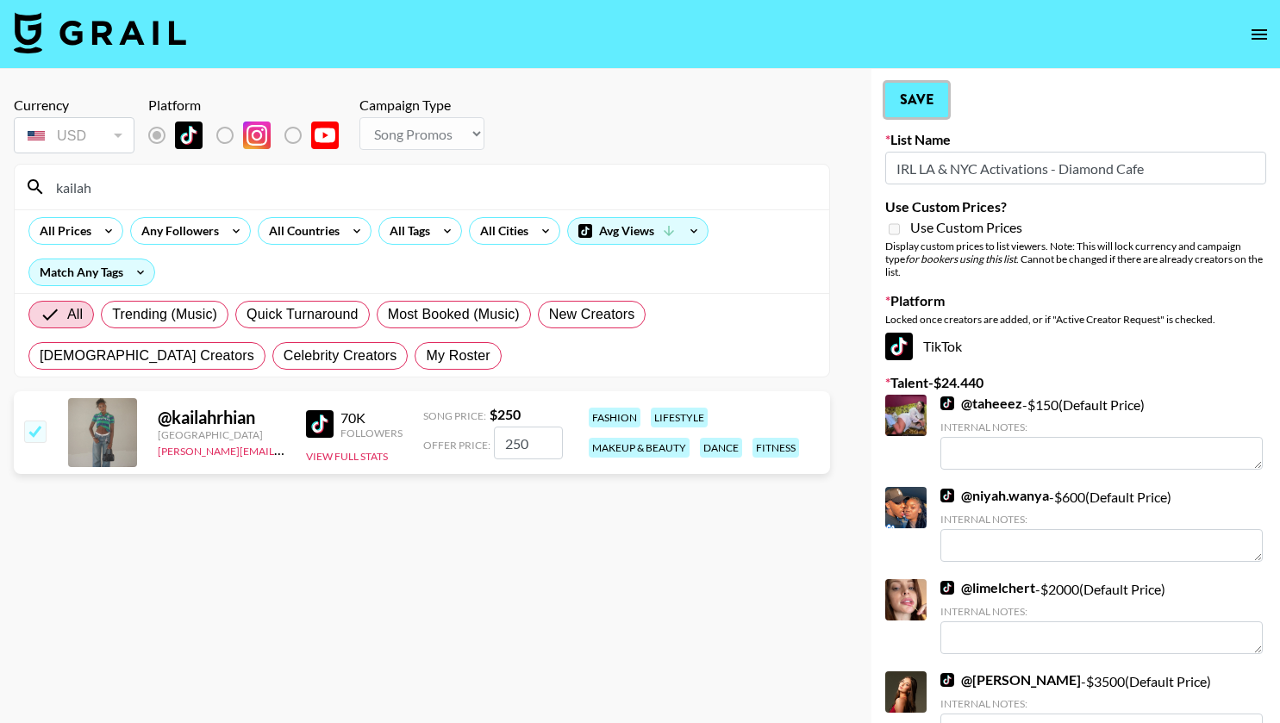
click at [917, 111] on button "Save" at bounding box center [916, 100] width 63 height 34
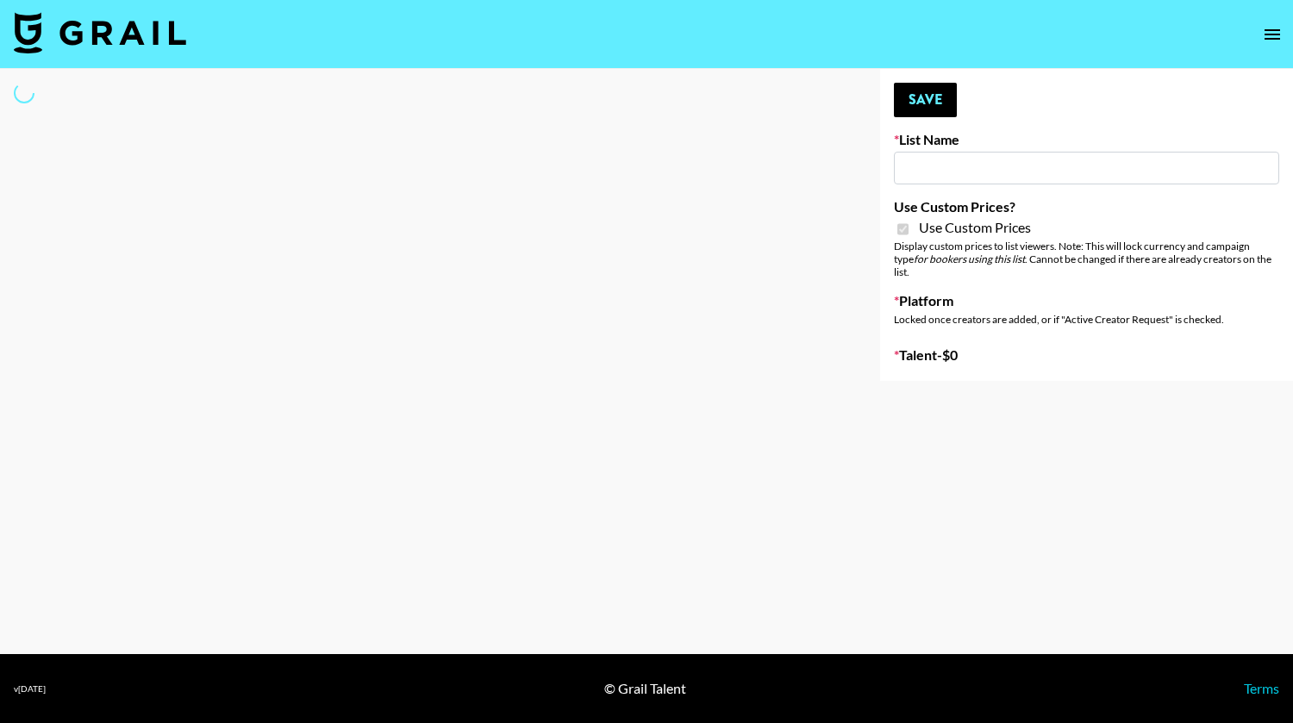
type input "DDG Beauty"
checkbox input "true"
select select "Brand"
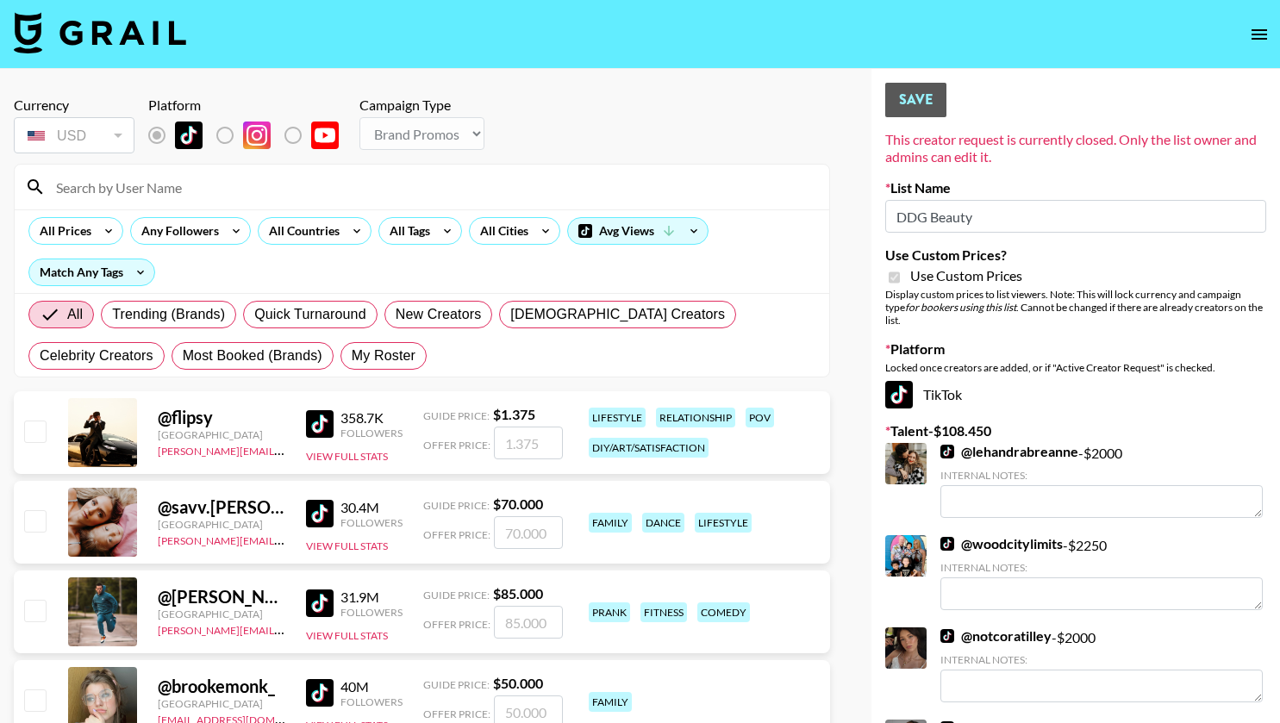
click at [137, 192] on input at bounding box center [432, 187] width 773 height 28
type input "sagethomass"
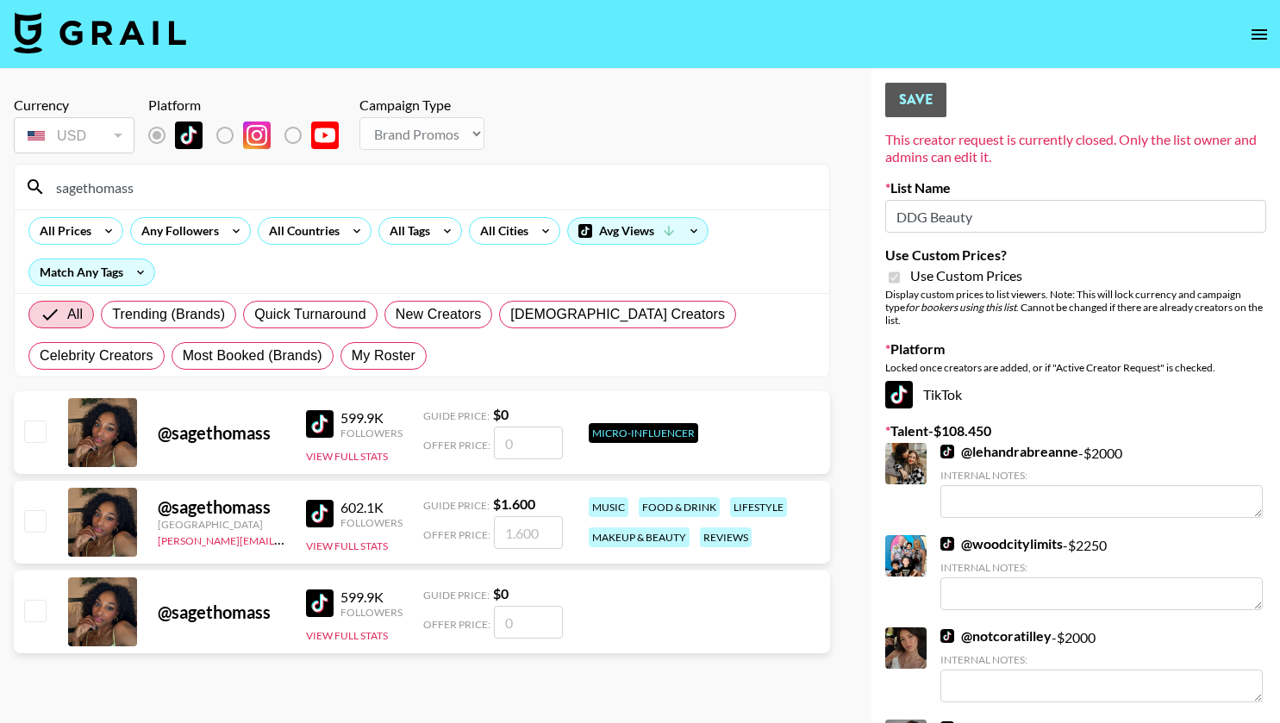
click at [40, 521] on input "checkbox" at bounding box center [34, 520] width 21 height 21
checkbox input "true"
type input "1600"
drag, startPoint x: 186, startPoint y: 188, endPoint x: 34, endPoint y: 203, distance: 152.5
click at [34, 203] on div "sagethomass" at bounding box center [422, 187] width 814 height 45
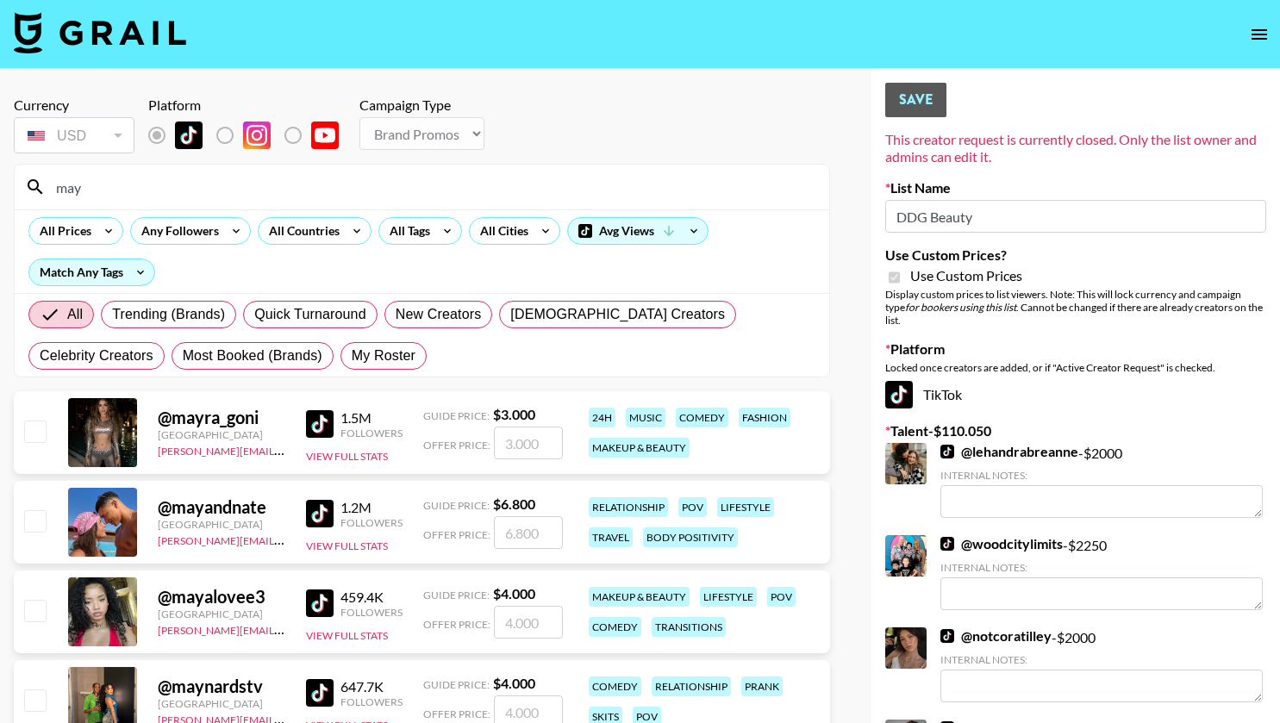
type input "mayan"
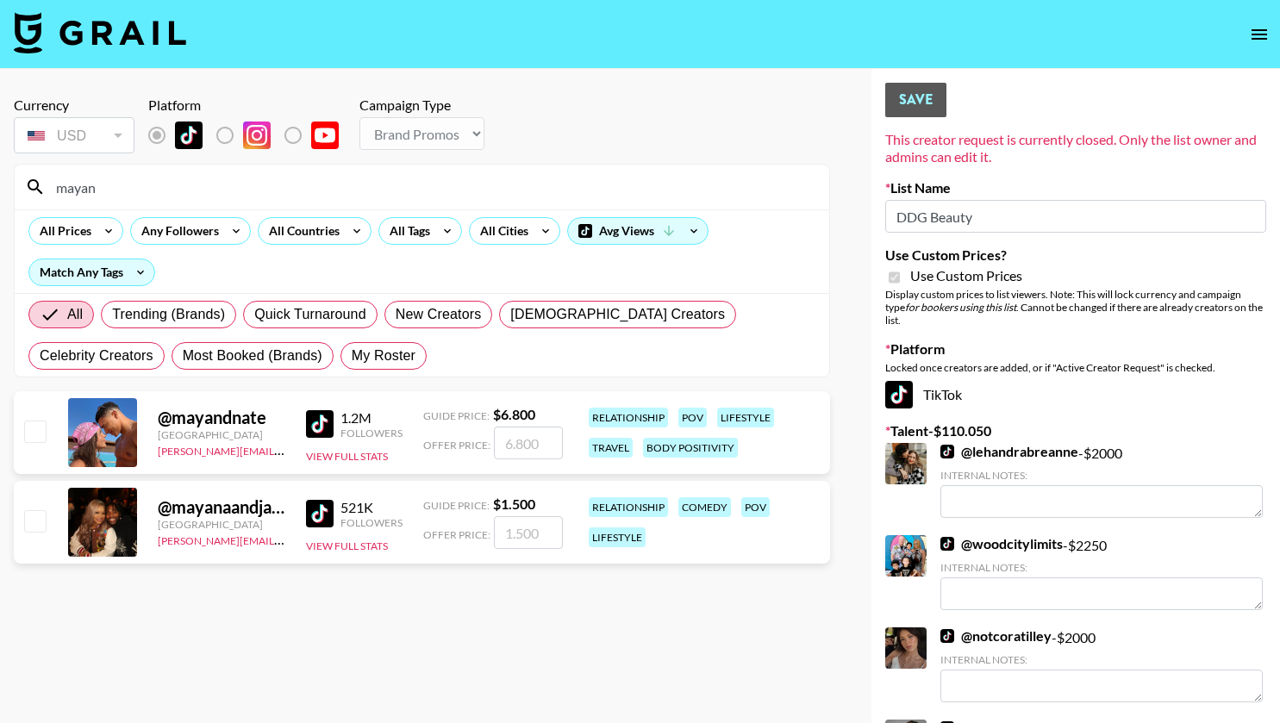
click at [30, 519] on input "checkbox" at bounding box center [34, 520] width 21 height 21
checkbox input "true"
type input "1500"
drag, startPoint x: 164, startPoint y: 185, endPoint x: 3, endPoint y: 201, distance: 161.1
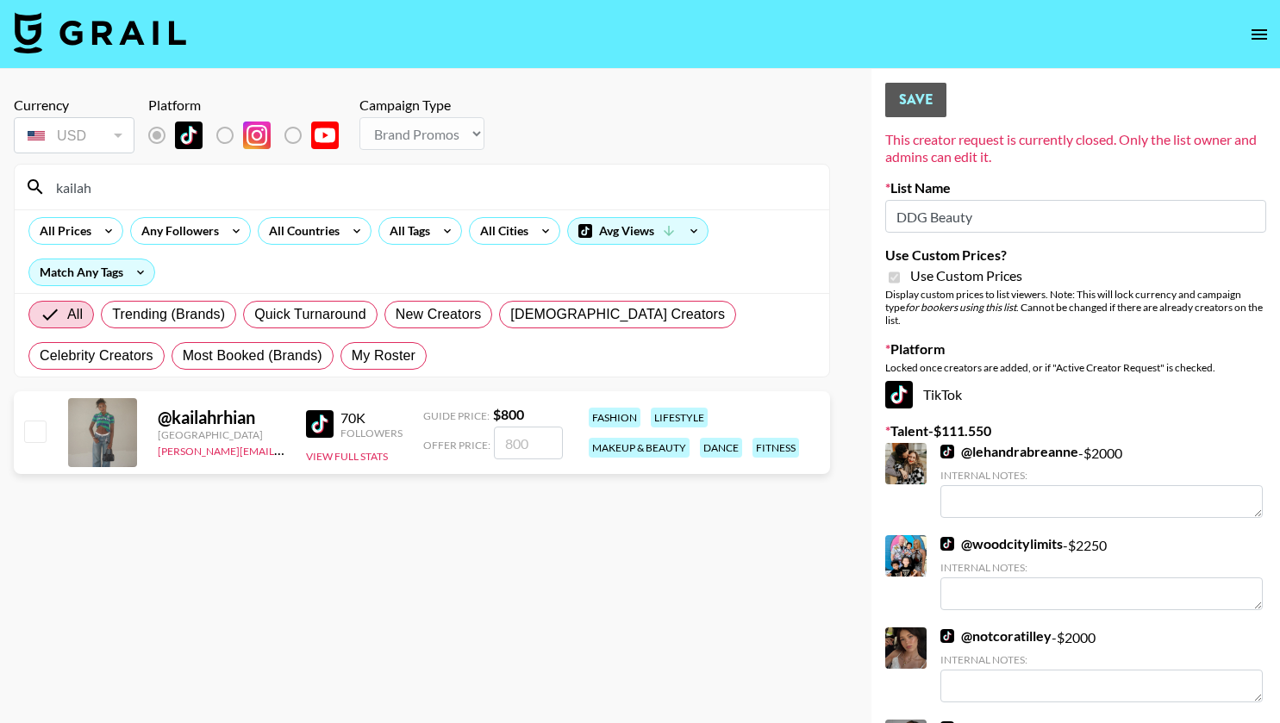
type input "kailah"
click at [36, 432] on input "checkbox" at bounding box center [34, 431] width 21 height 21
checkbox input "true"
type input "800"
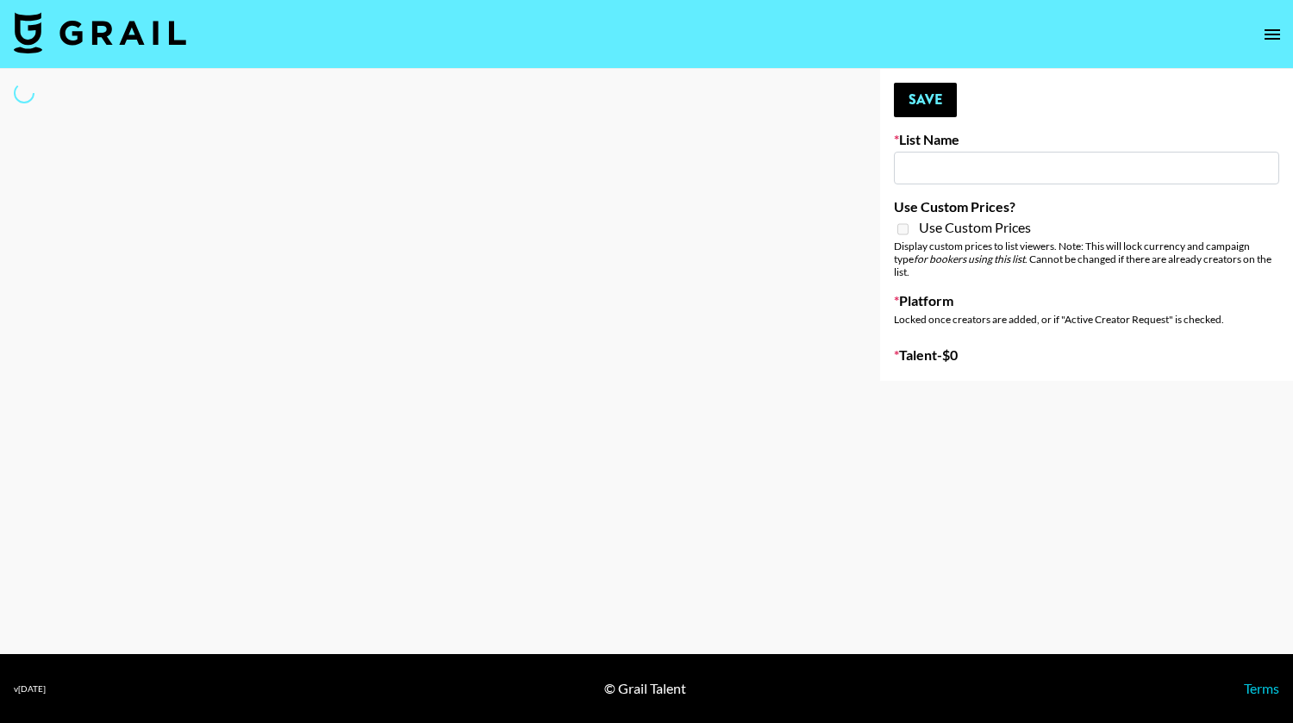
type input "Unreal Management List"
select select "Song"
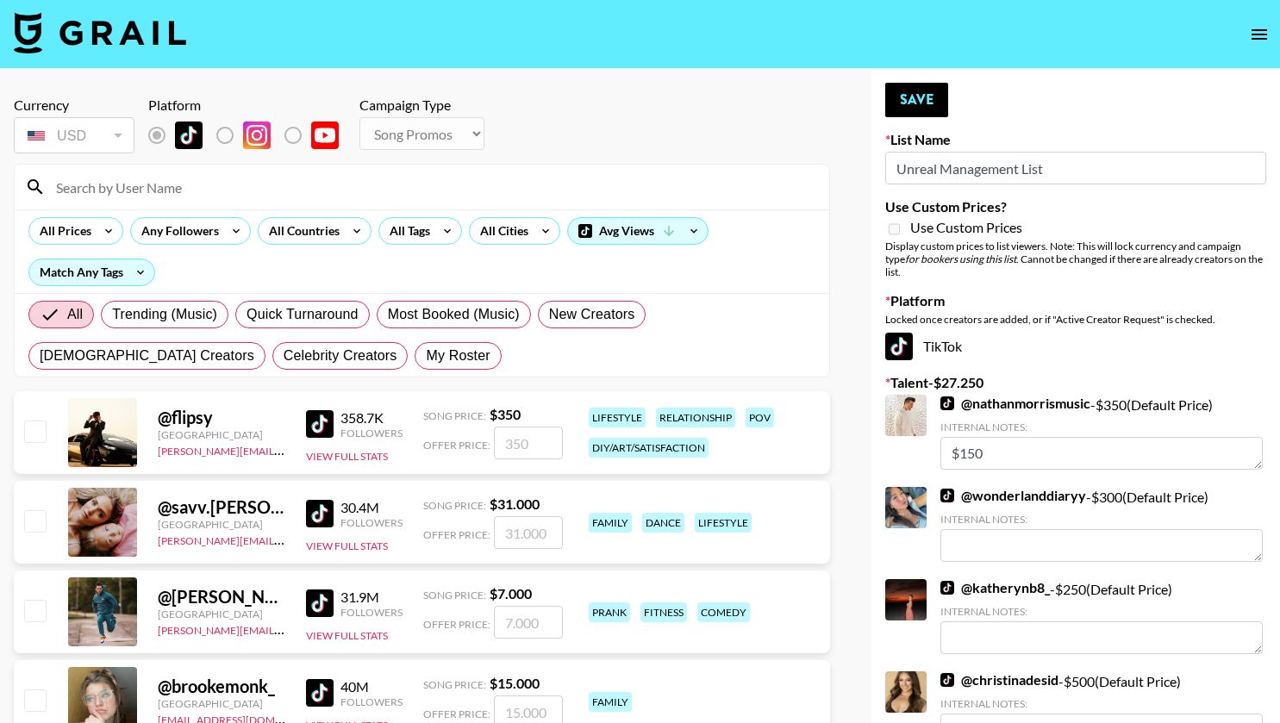
click at [448, 195] on input at bounding box center [432, 187] width 773 height 28
type input "sagethomass"
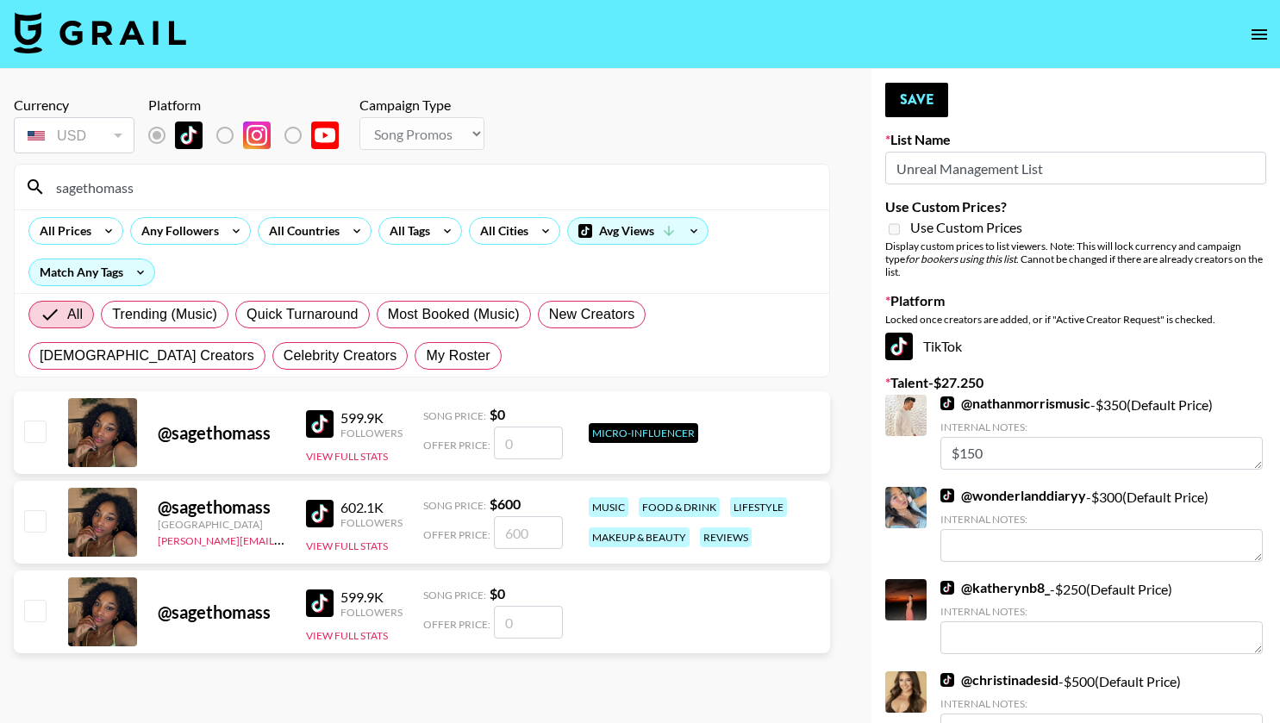
click at [33, 522] on input "checkbox" at bounding box center [34, 520] width 21 height 21
checkbox input "true"
type input "600"
drag, startPoint x: 190, startPoint y: 178, endPoint x: 9, endPoint y: 209, distance: 184.5
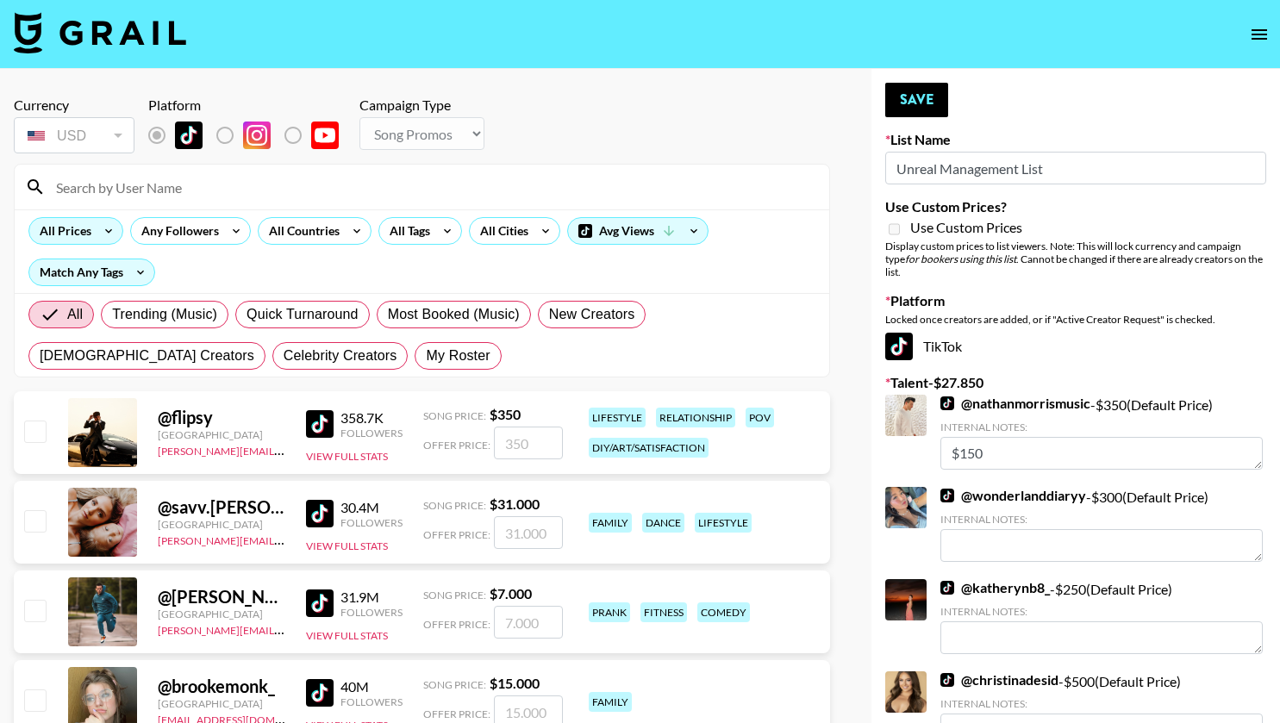
type input "l"
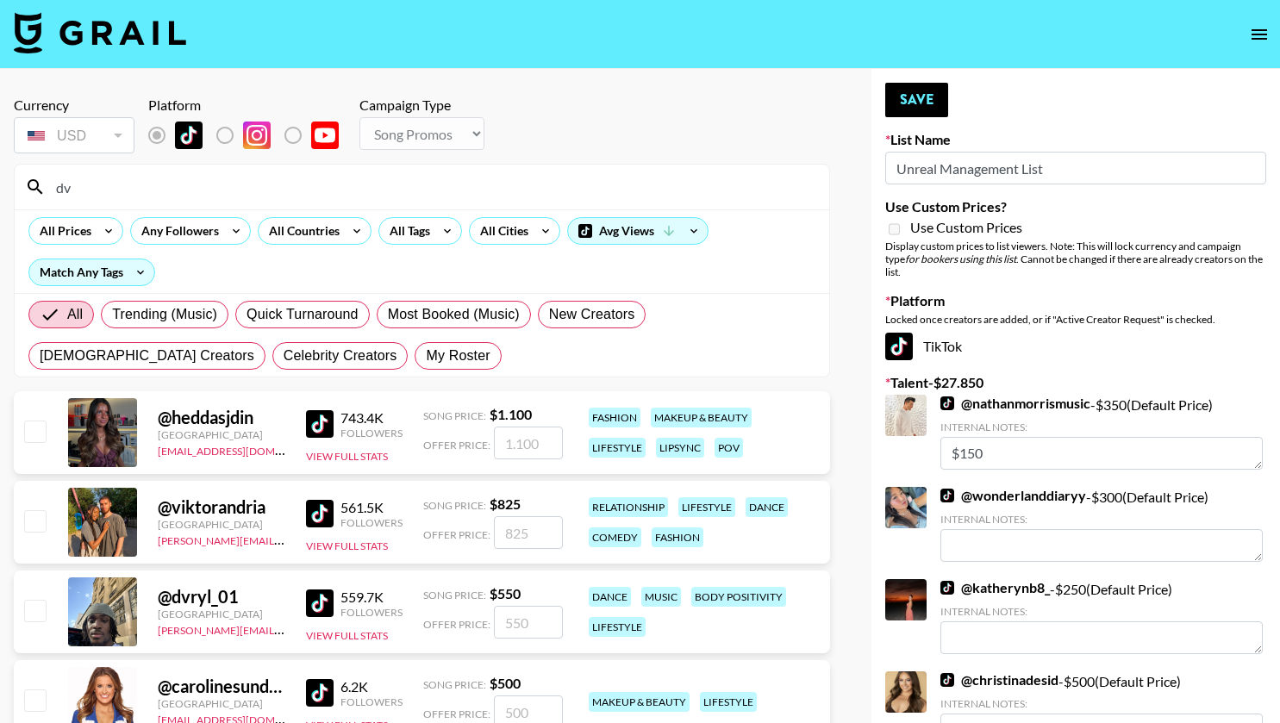
type input "dv"
click at [44, 608] on input "checkbox" at bounding box center [34, 610] width 21 height 21
checkbox input "true"
type input "550"
drag, startPoint x: 226, startPoint y: 197, endPoint x: 18, endPoint y: 203, distance: 207.8
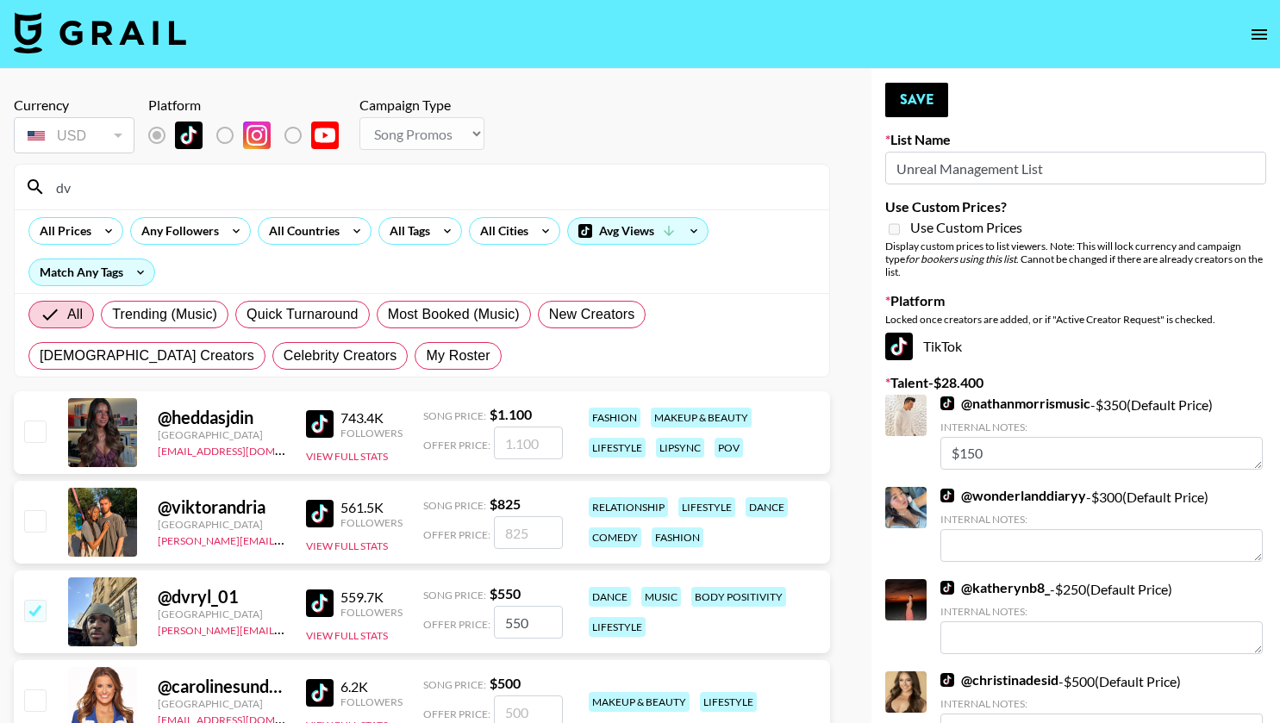
click at [18, 203] on div "dv" at bounding box center [422, 187] width 814 height 45
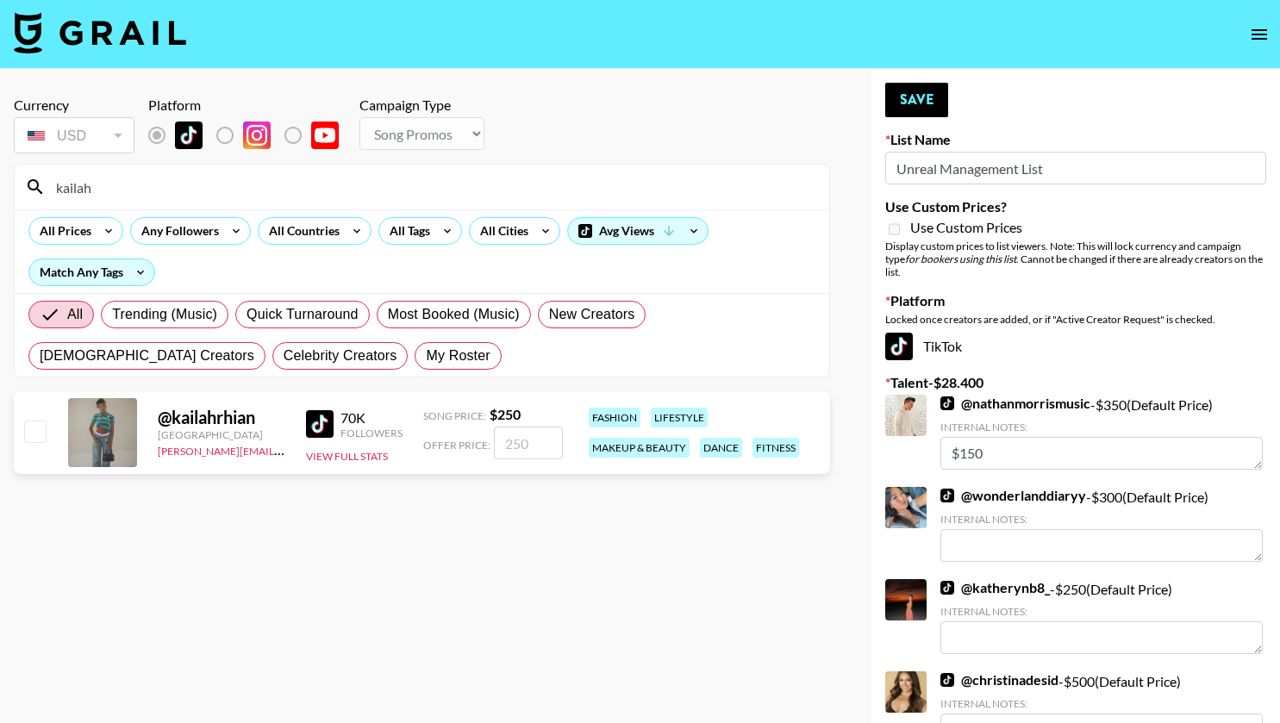
type input "kailah"
click at [24, 425] on input "checkbox" at bounding box center [34, 431] width 21 height 21
checkbox input "true"
type input "250"
drag, startPoint x: 108, startPoint y: 177, endPoint x: 0, endPoint y: 186, distance: 108.1
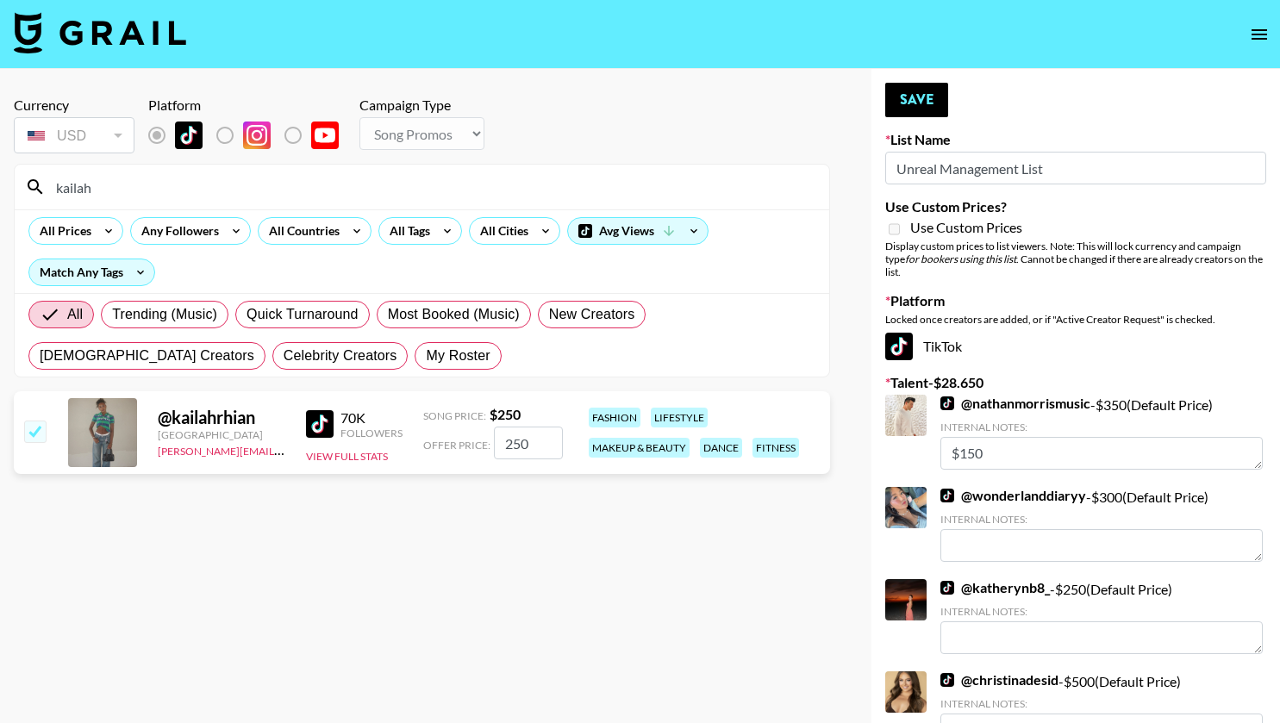
type input "s"
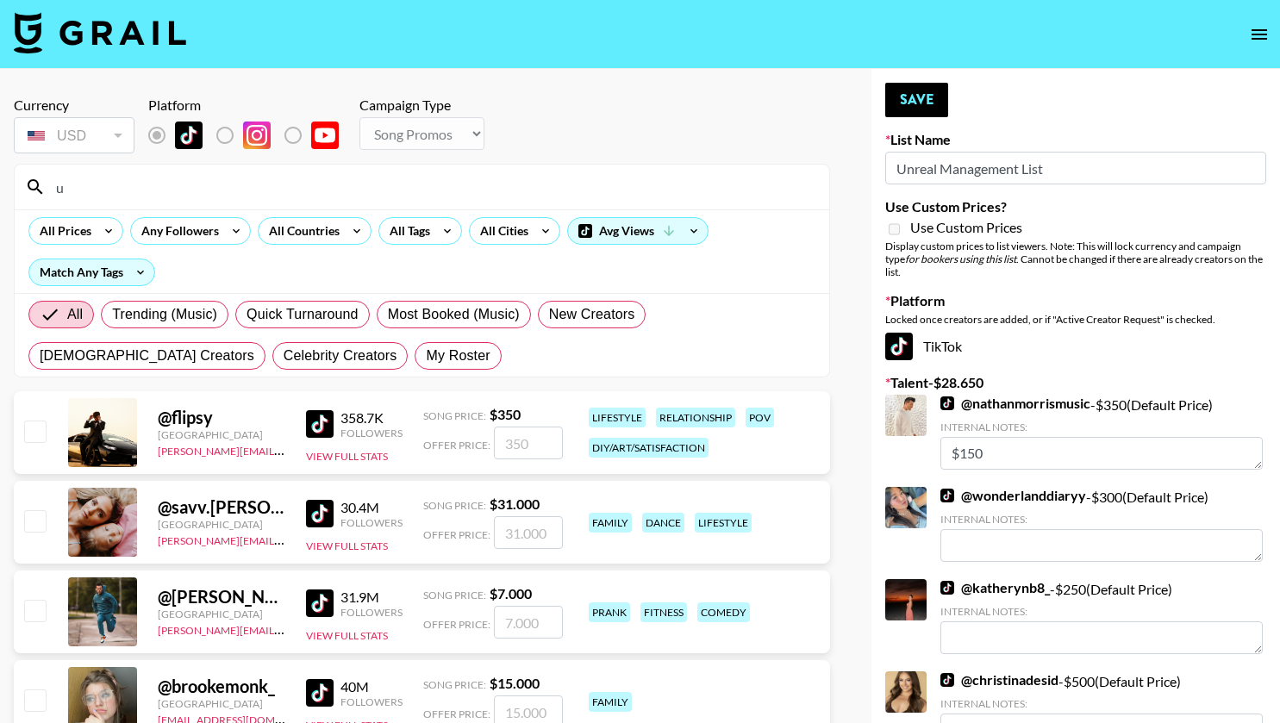
type input "u"
type input "ú"
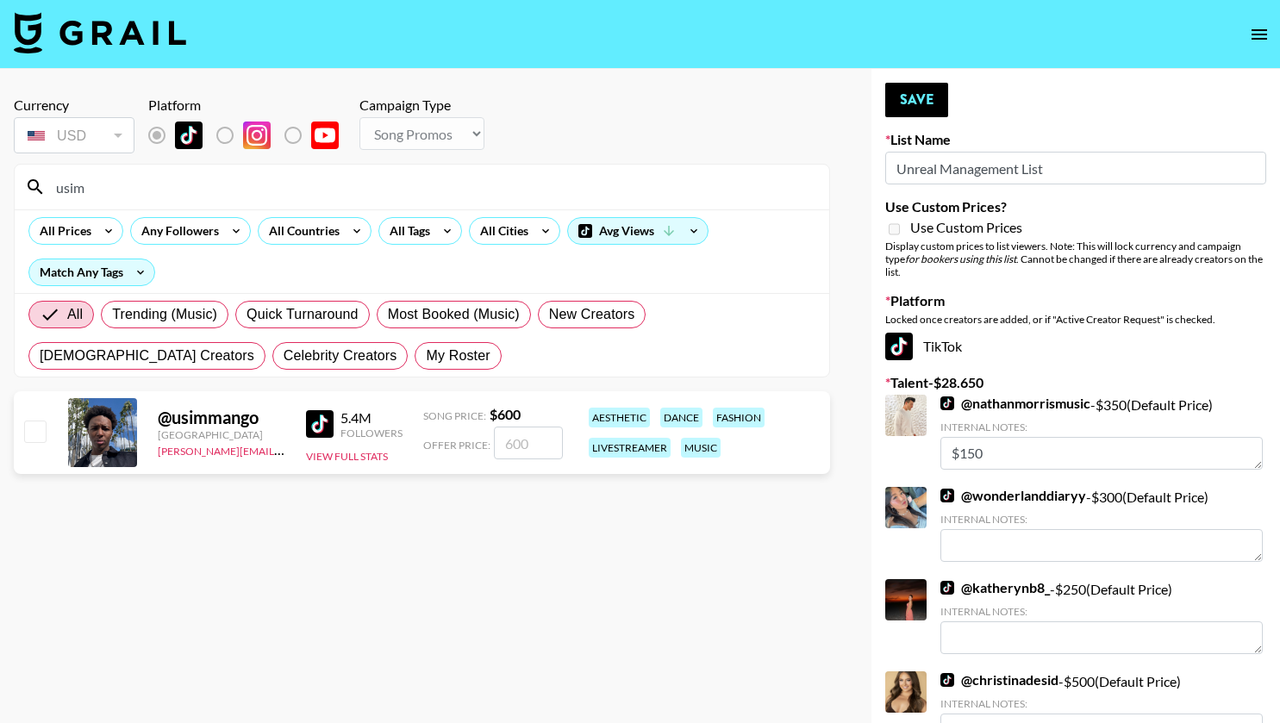
type input "usim"
click at [39, 427] on input "checkbox" at bounding box center [34, 431] width 21 height 21
checkbox input "true"
type input "600"
click at [117, 168] on div "usim" at bounding box center [422, 187] width 814 height 45
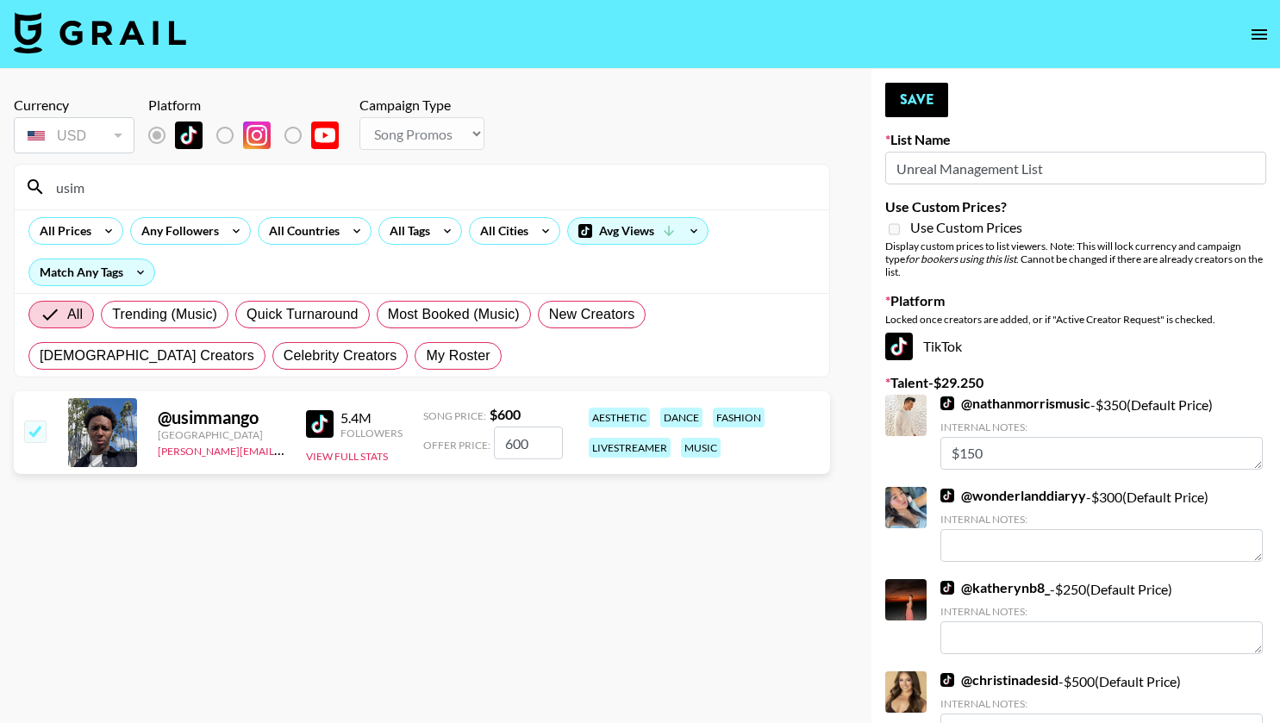
drag, startPoint x: 115, startPoint y: 175, endPoint x: 0, endPoint y: 194, distance: 117.0
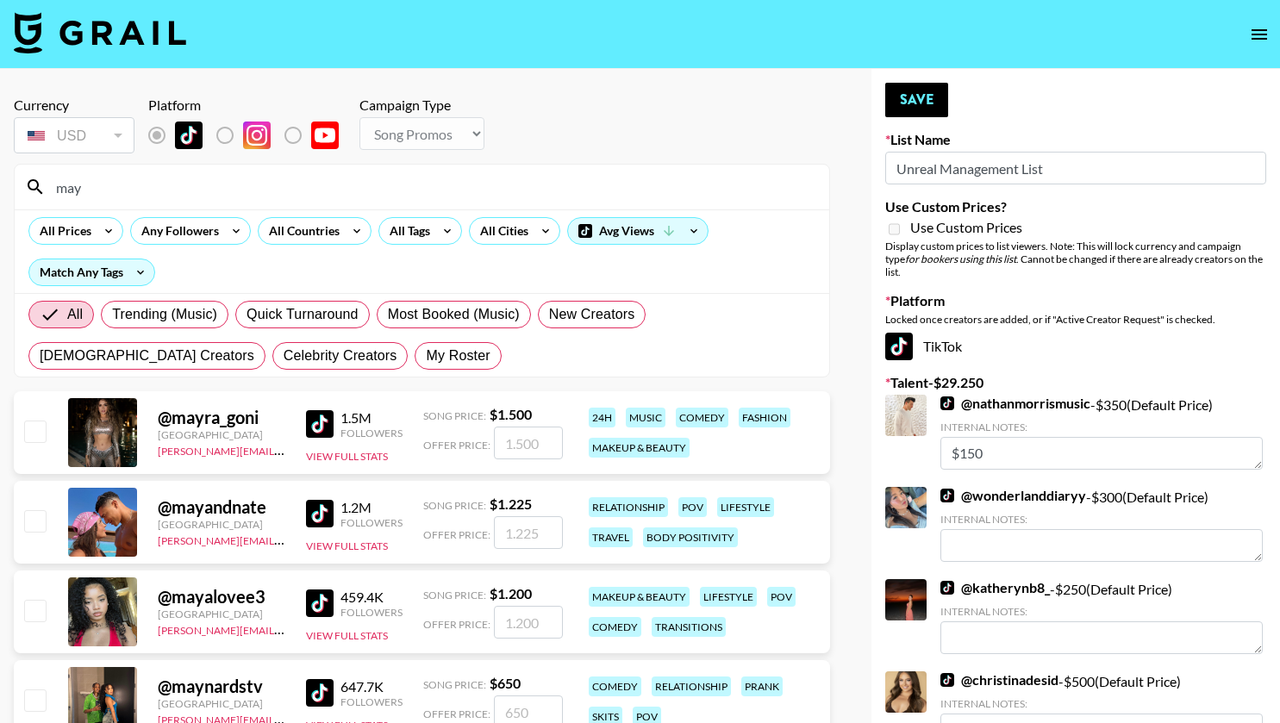
type input "mayan"
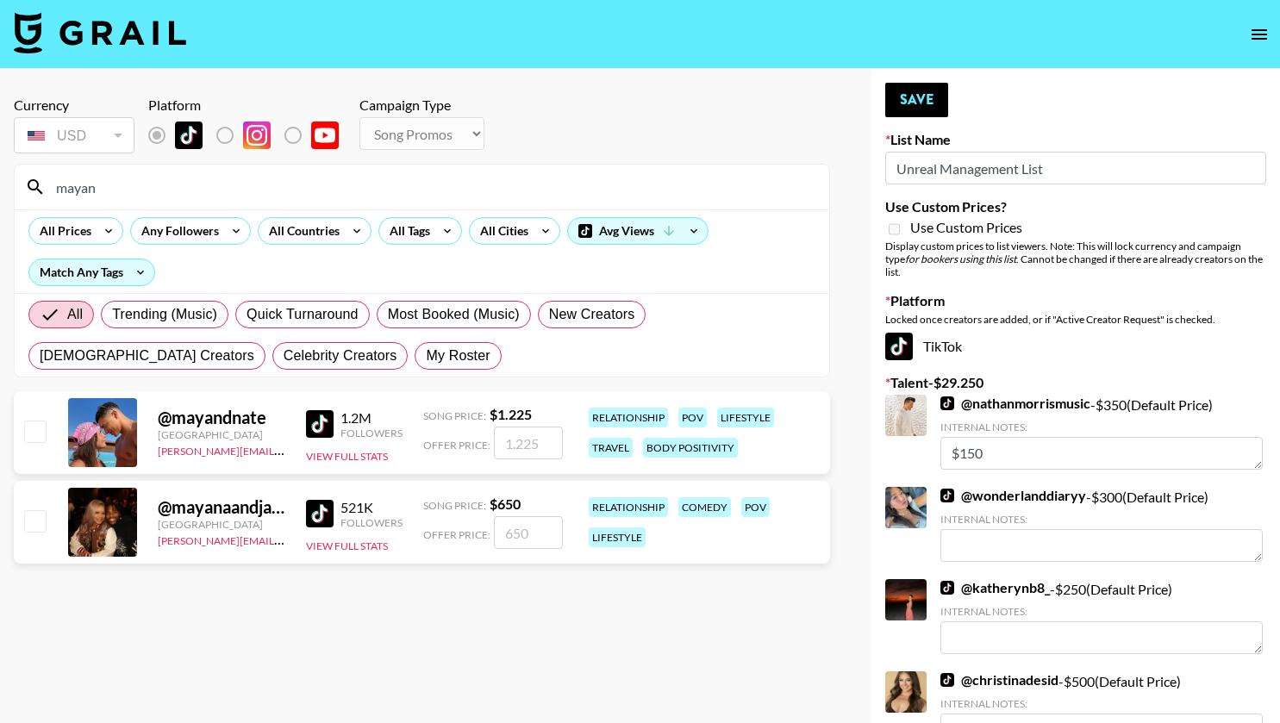
click at [29, 515] on input "checkbox" at bounding box center [34, 520] width 21 height 21
checkbox input "true"
type input "650"
click at [918, 90] on button "Save" at bounding box center [916, 100] width 63 height 34
click at [0, 0] on div "Your changes have been saved!" at bounding box center [0, 0] width 0 height 0
